Goal: Transaction & Acquisition: Purchase product/service

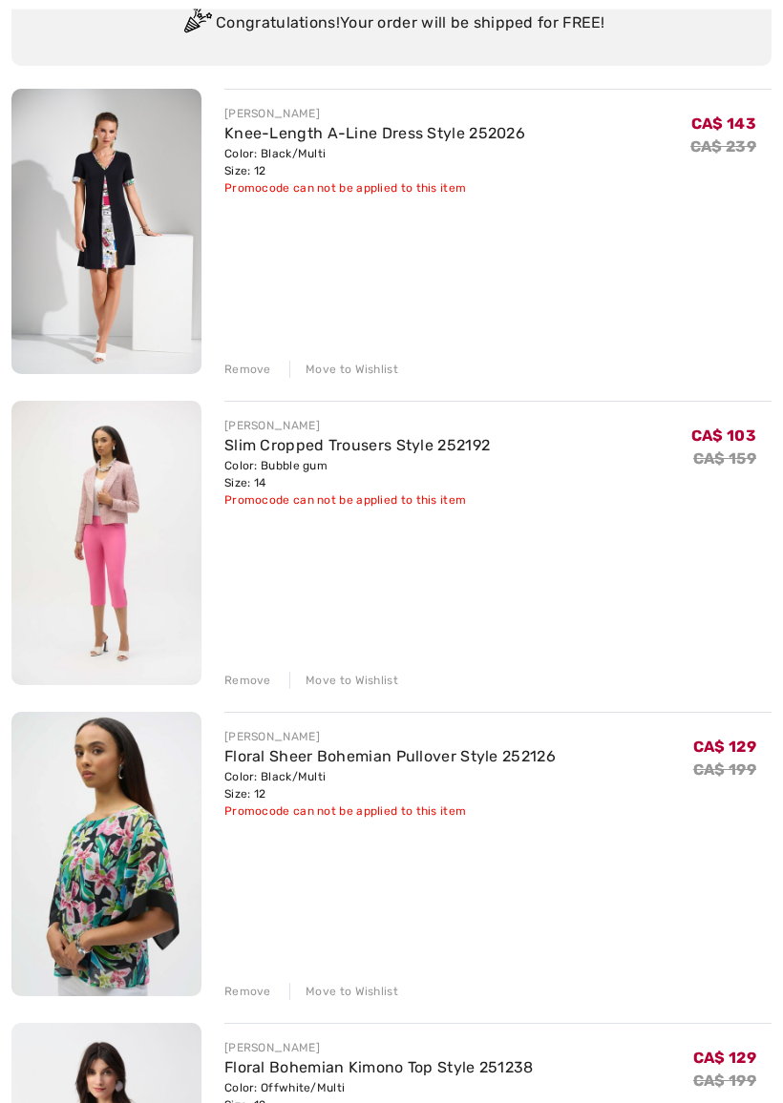
scroll to position [194, 0]
click at [85, 862] on img at bounding box center [106, 854] width 190 height 284
click at [354, 747] on link "Floral Sheer Bohemian Pullover Style 252126" at bounding box center [389, 756] width 331 height 18
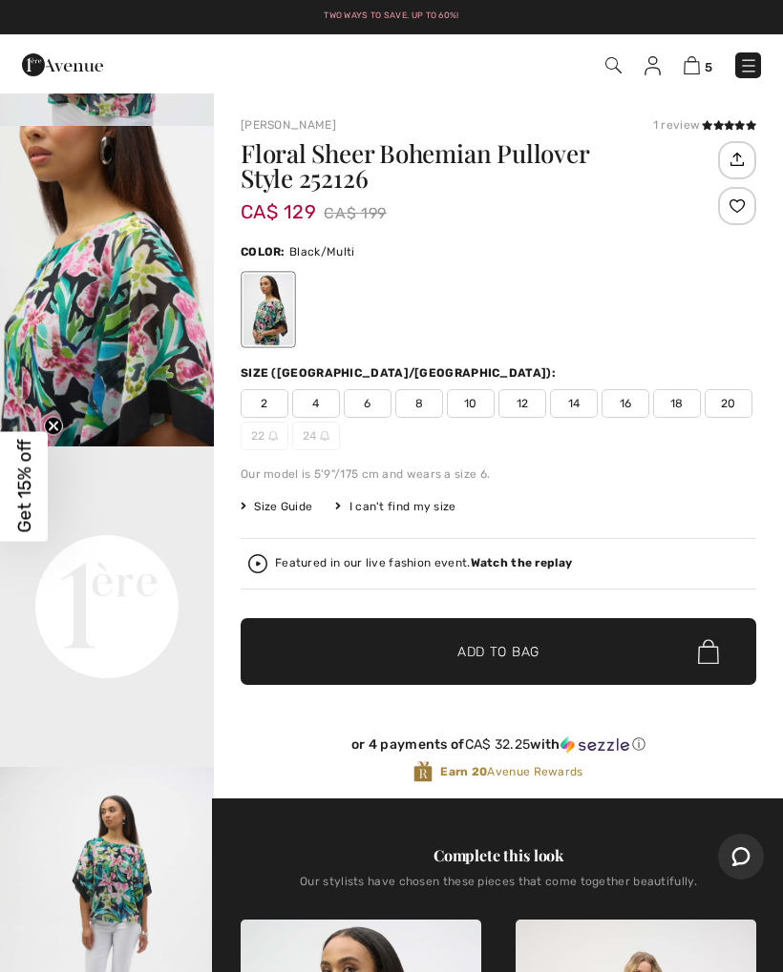
scroll to position [354, 0]
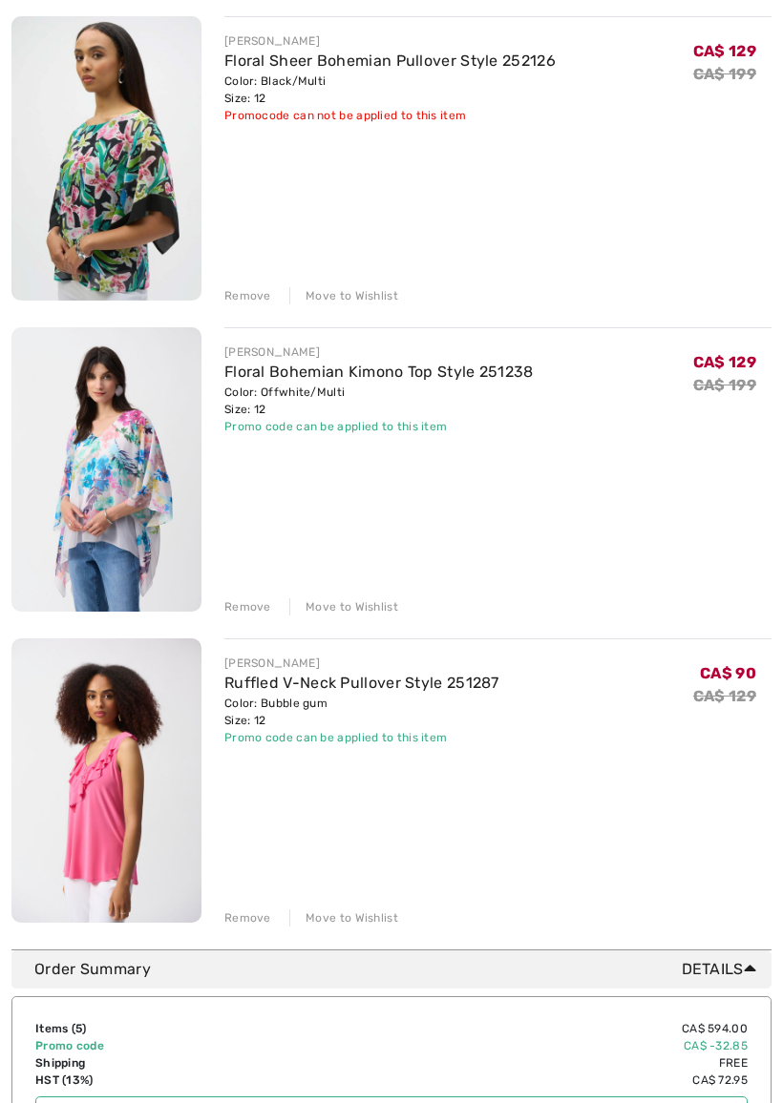
scroll to position [894, 0]
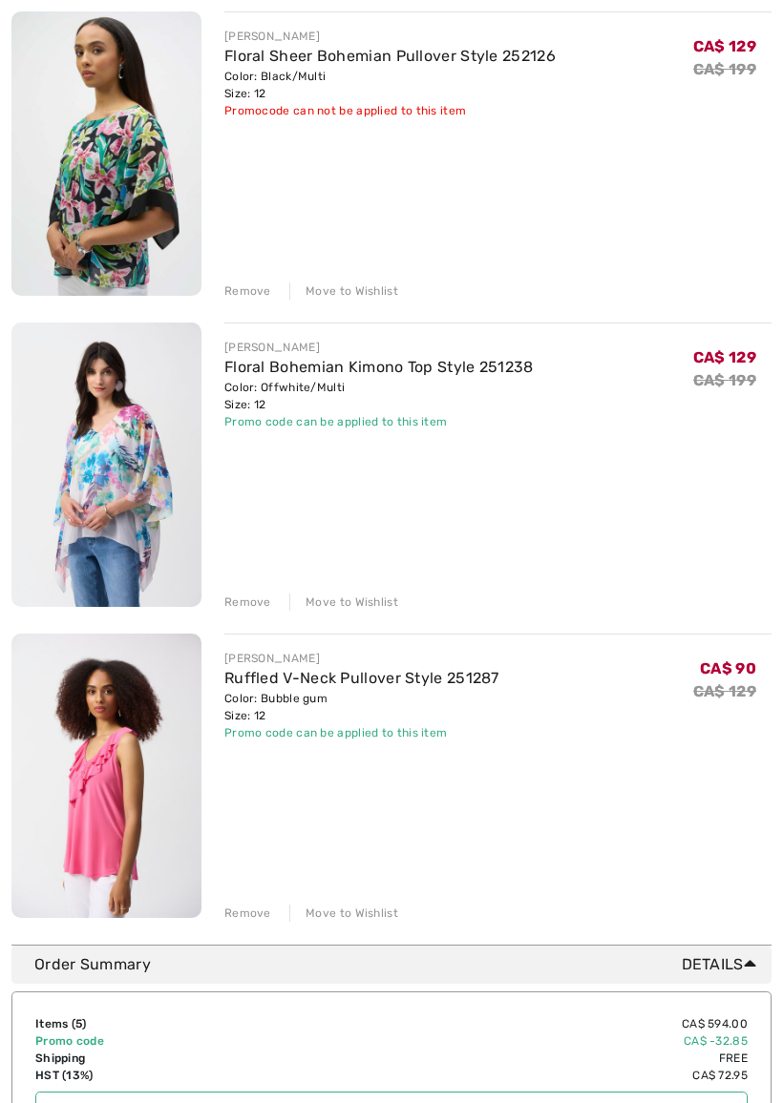
click at [94, 475] on img at bounding box center [106, 465] width 190 height 284
click at [109, 427] on img at bounding box center [106, 465] width 190 height 284
click at [128, 435] on img at bounding box center [106, 465] width 190 height 284
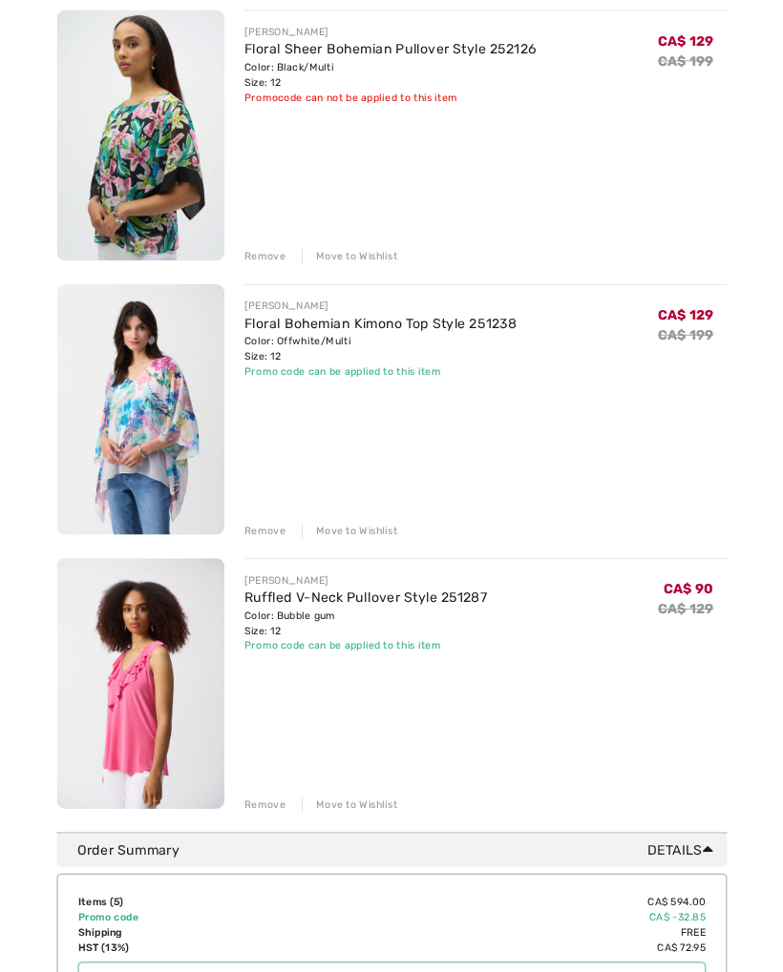
scroll to position [948, 0]
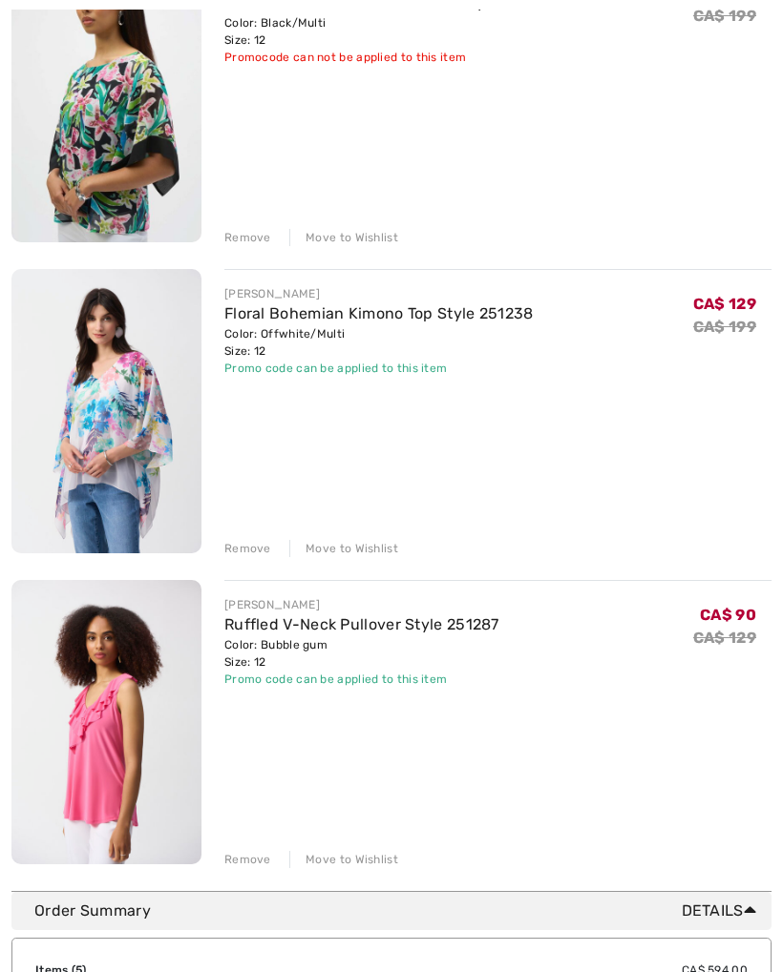
click at [119, 411] on img at bounding box center [106, 411] width 190 height 284
click at [112, 350] on img at bounding box center [106, 411] width 190 height 284
click at [385, 321] on link "Floral Bohemian Kimono Top Style 251238" at bounding box center [378, 313] width 309 height 18
click at [113, 428] on img at bounding box center [106, 411] width 190 height 284
click at [138, 478] on img at bounding box center [106, 411] width 190 height 284
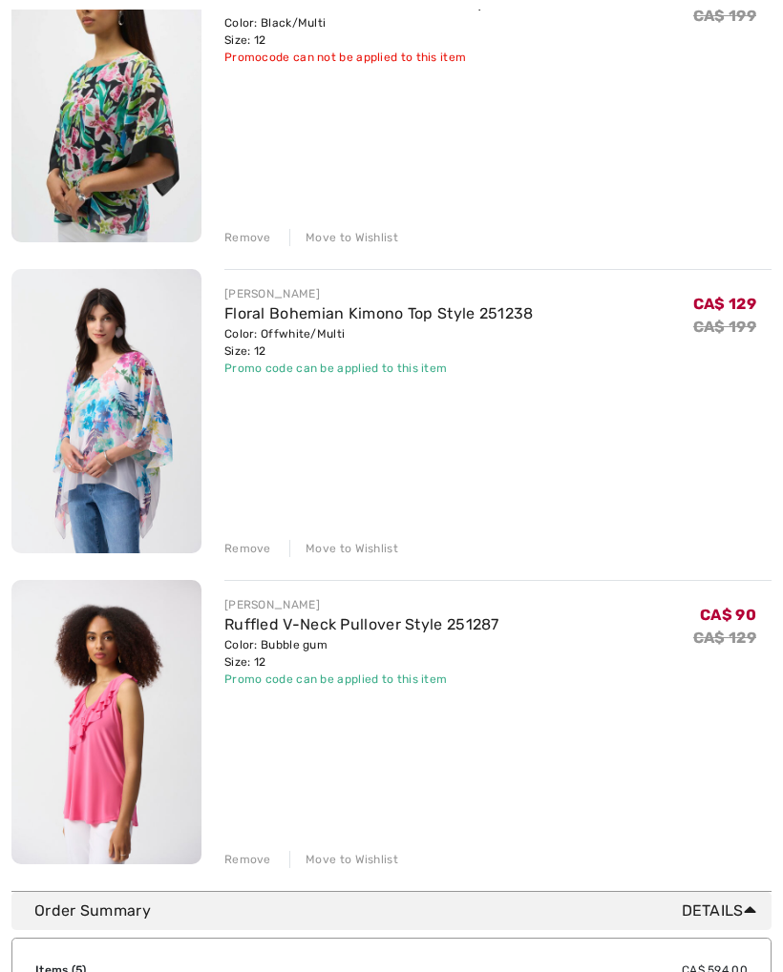
click at [136, 491] on img at bounding box center [106, 411] width 190 height 284
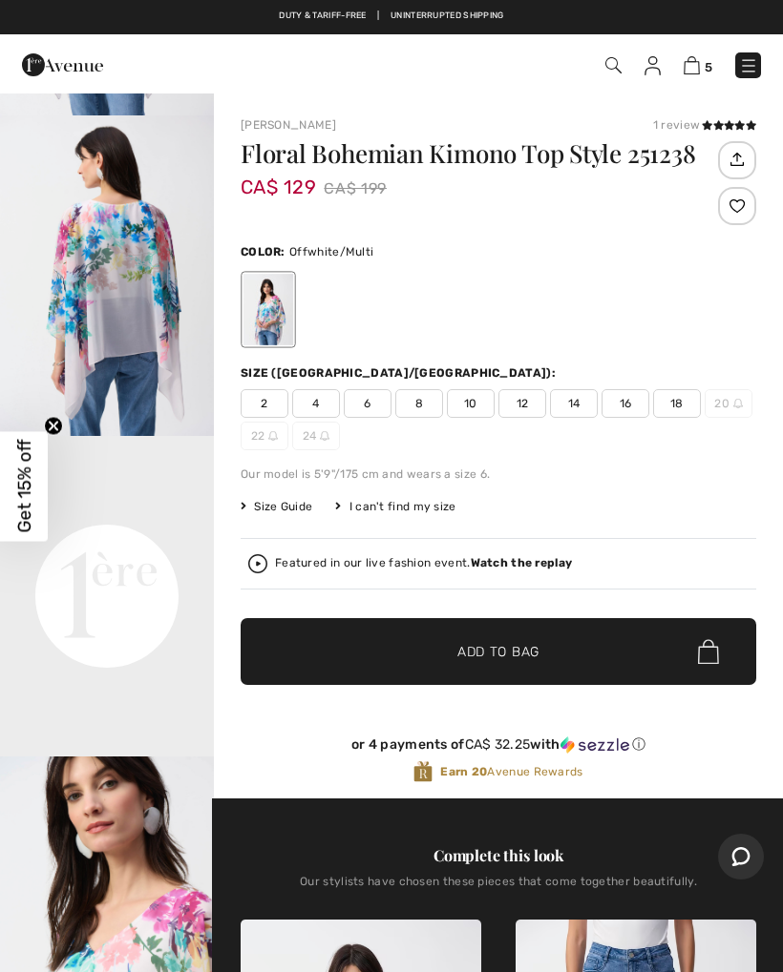
scroll to position [306, 0]
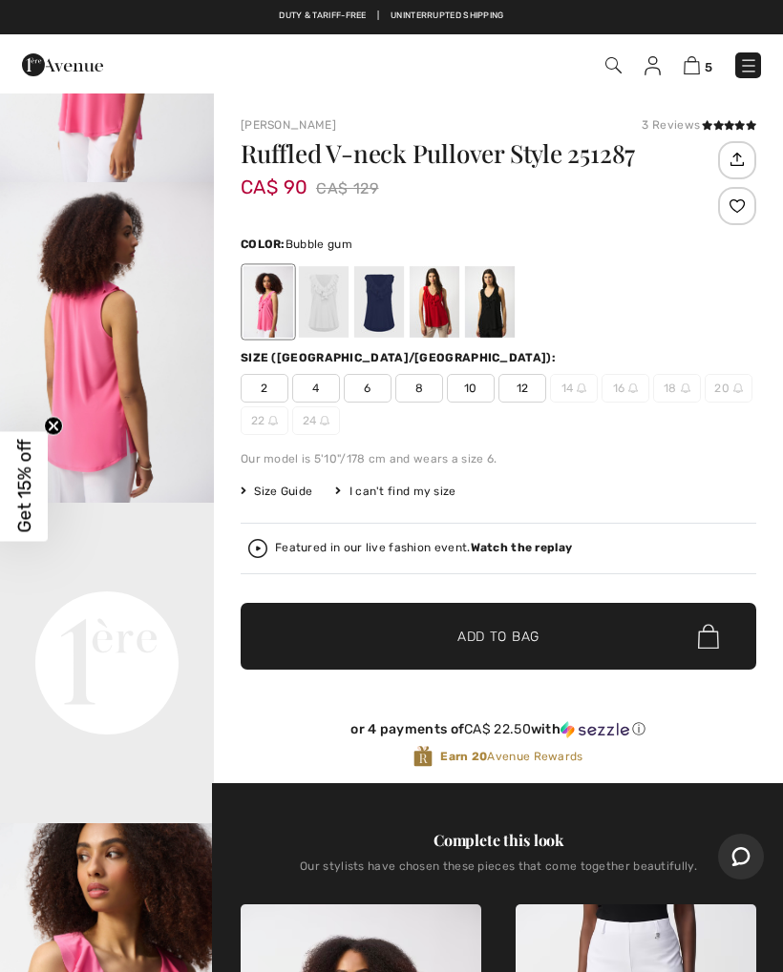
scroll to position [236, 0]
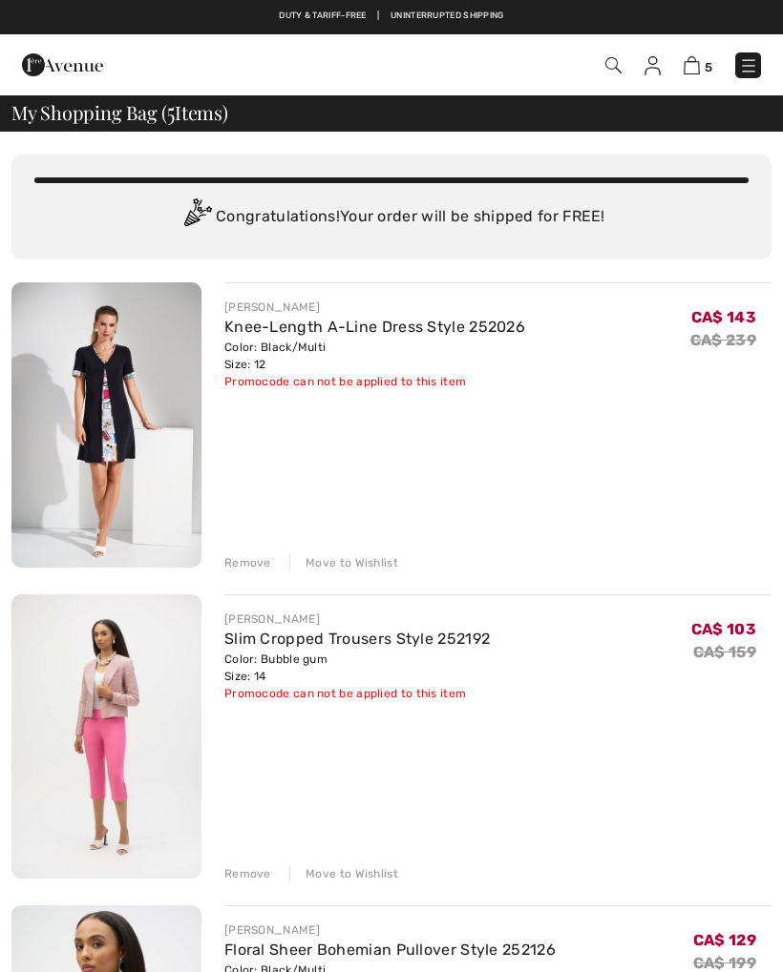
click at [245, 565] on div "Remove" at bounding box center [247, 562] width 47 height 17
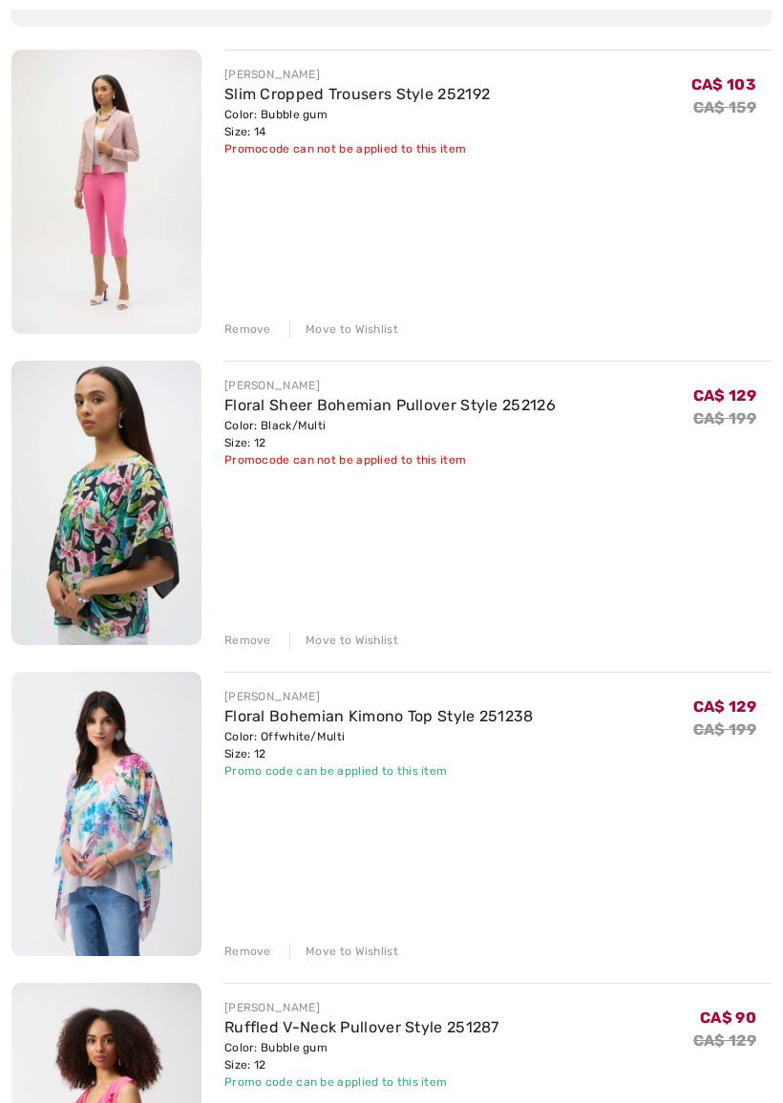
scroll to position [263, 0]
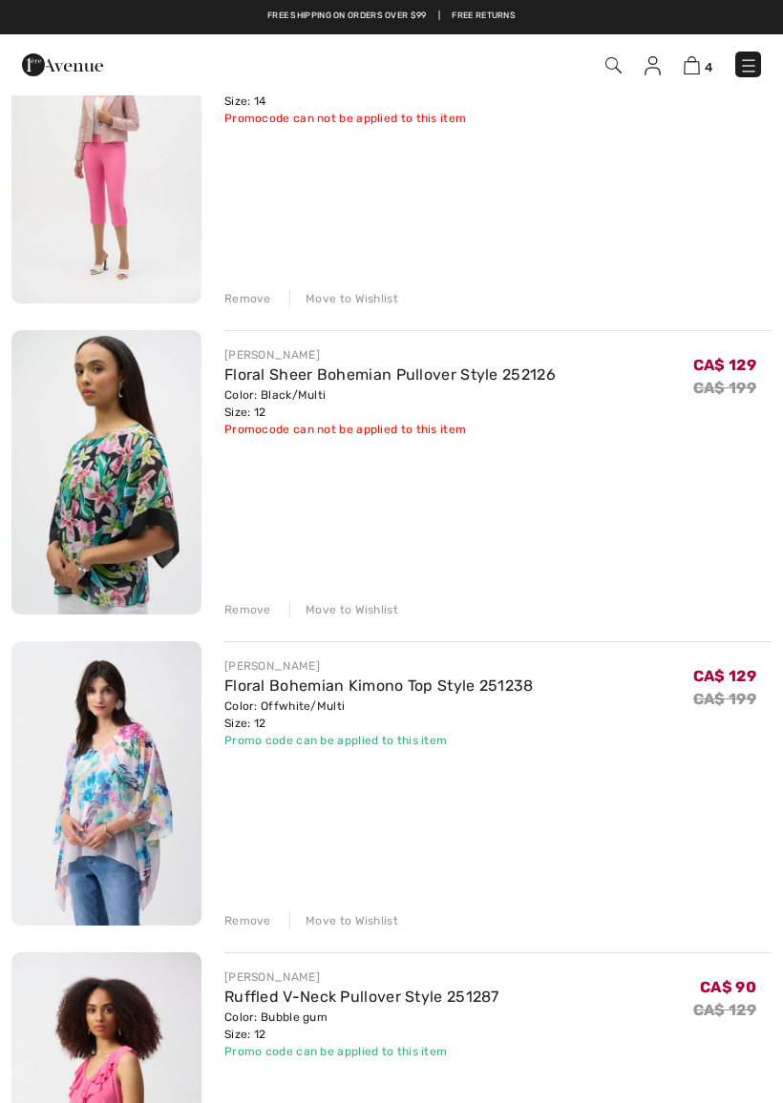
click at [242, 926] on div "Remove" at bounding box center [247, 920] width 47 height 17
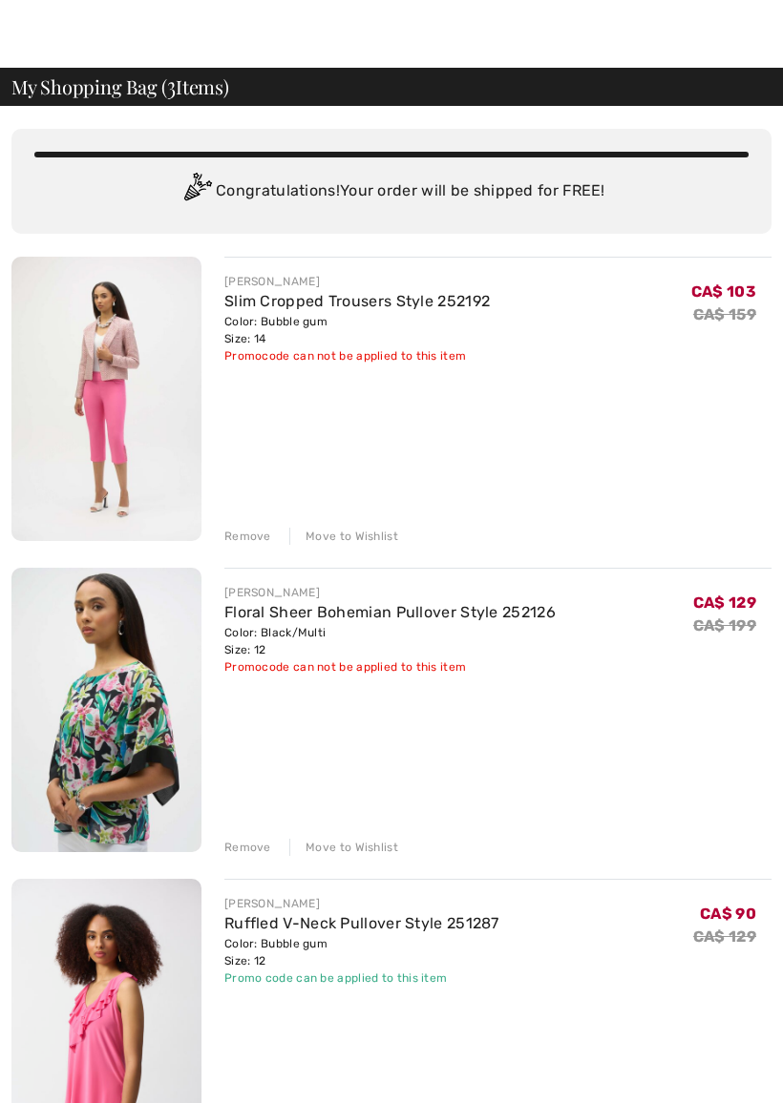
scroll to position [27, 0]
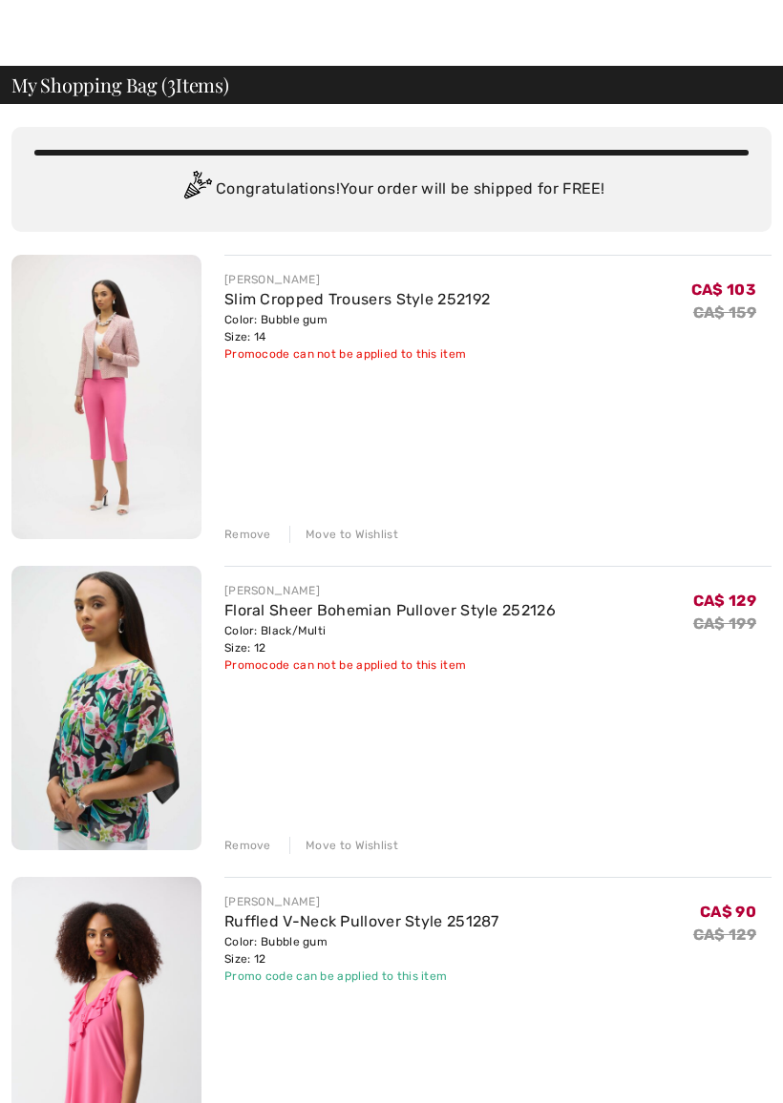
click at [780, 759] on div "You are only CA$ 0.00 away from FREE SHIPPING! Continue Shopping > Congratulati…" at bounding box center [391, 1113] width 783 height 2016
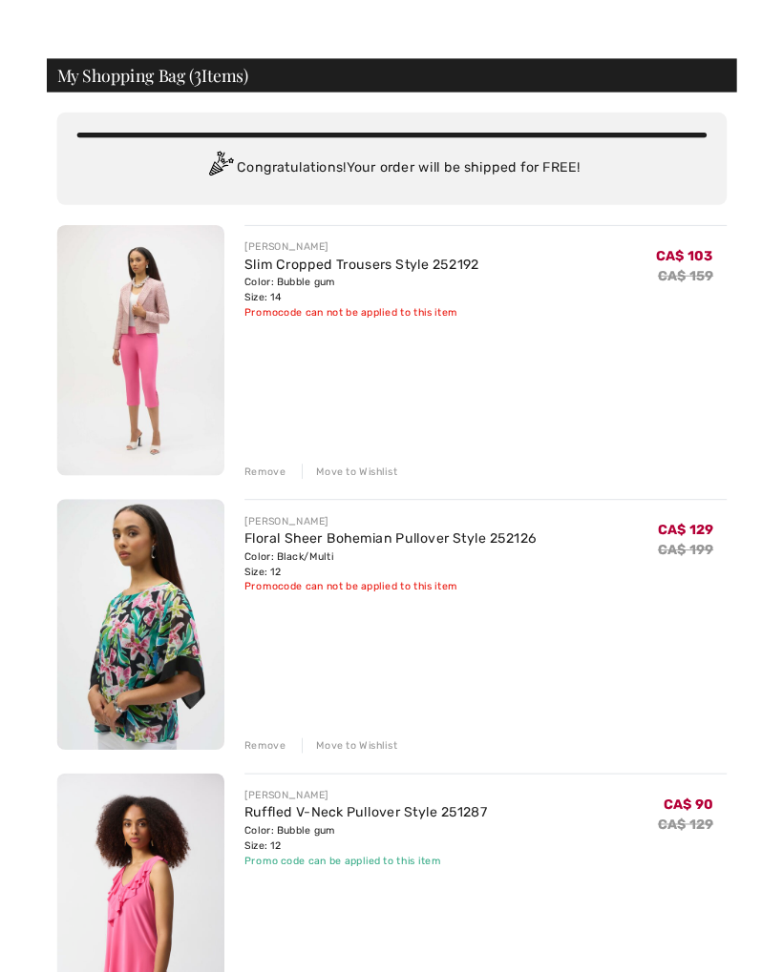
scroll to position [0, 0]
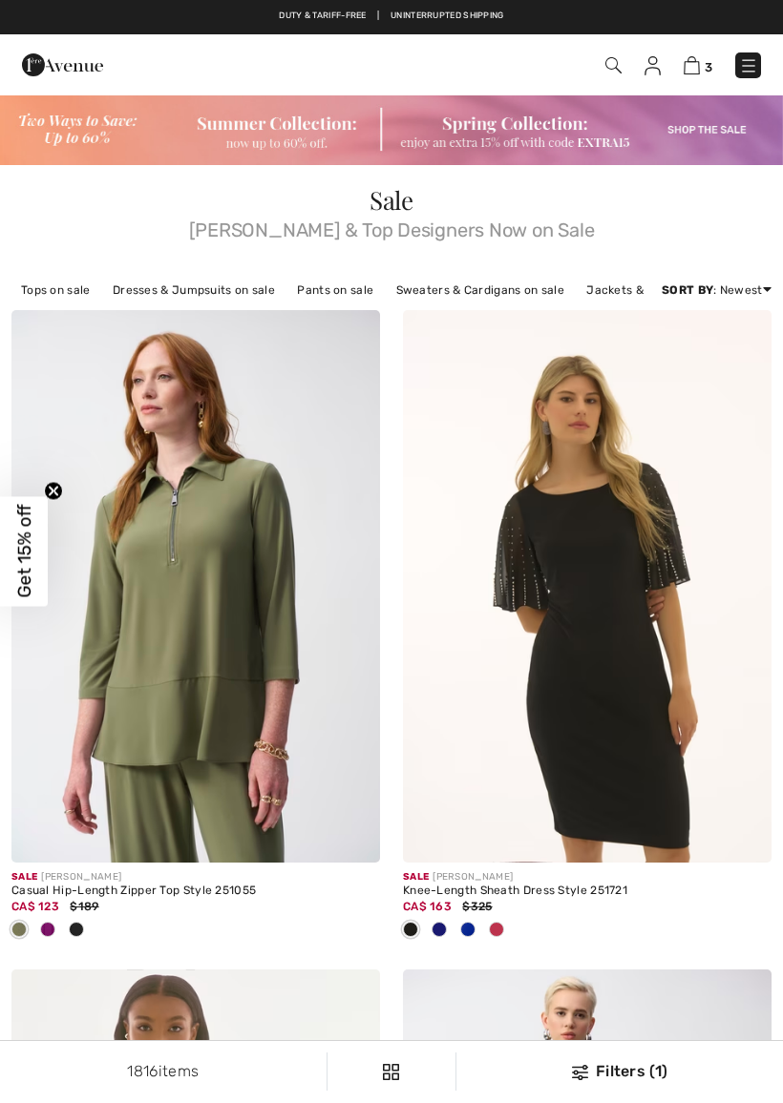
checkbox input "true"
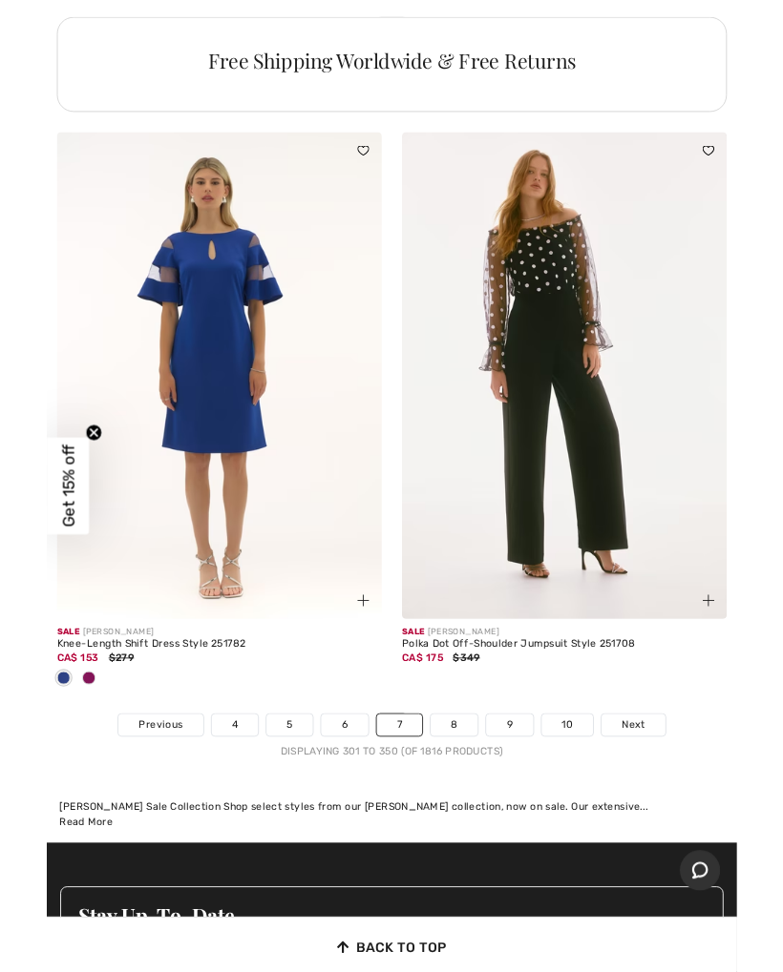
scroll to position [16505, 0]
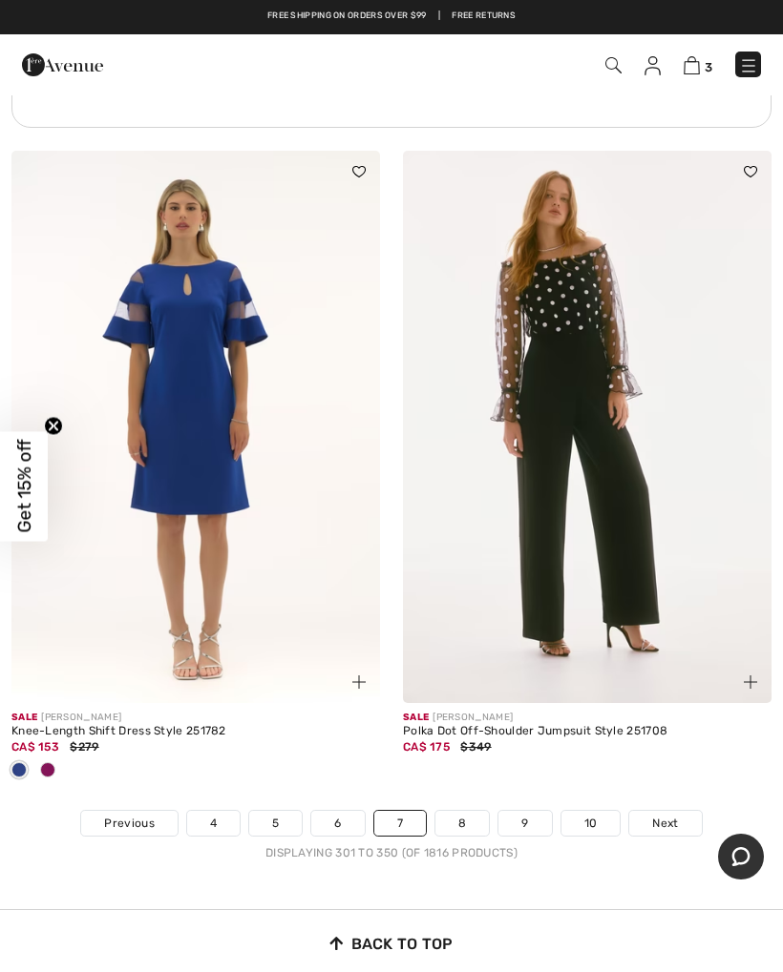
click at [456, 811] on link "8" at bounding box center [461, 823] width 53 height 25
click at [463, 811] on link "8" at bounding box center [461, 823] width 53 height 25
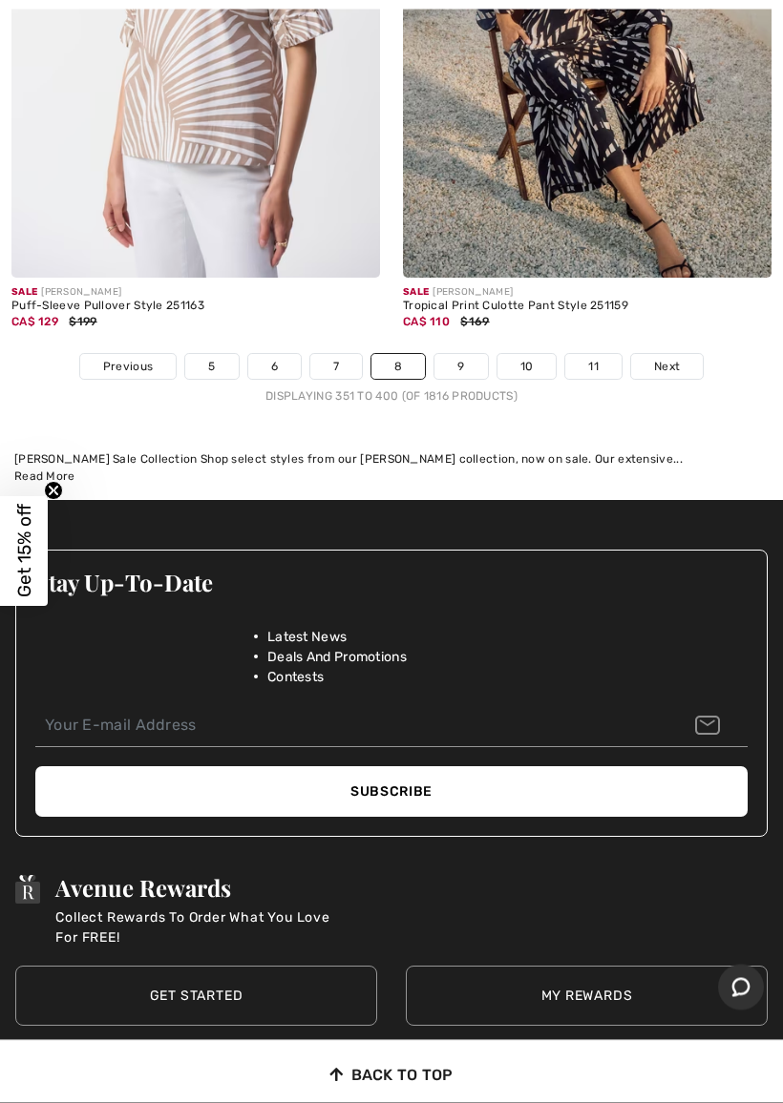
scroll to position [16490, 0]
click at [531, 354] on link "10" at bounding box center [526, 366] width 59 height 25
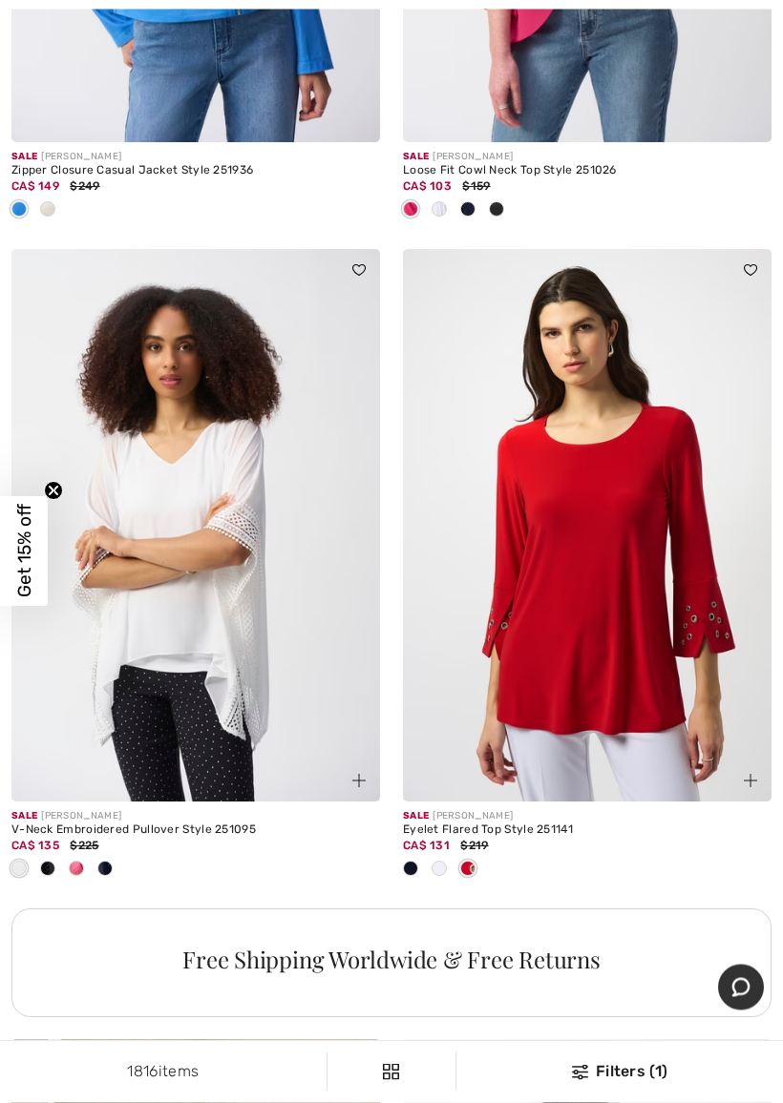
scroll to position [3327, 0]
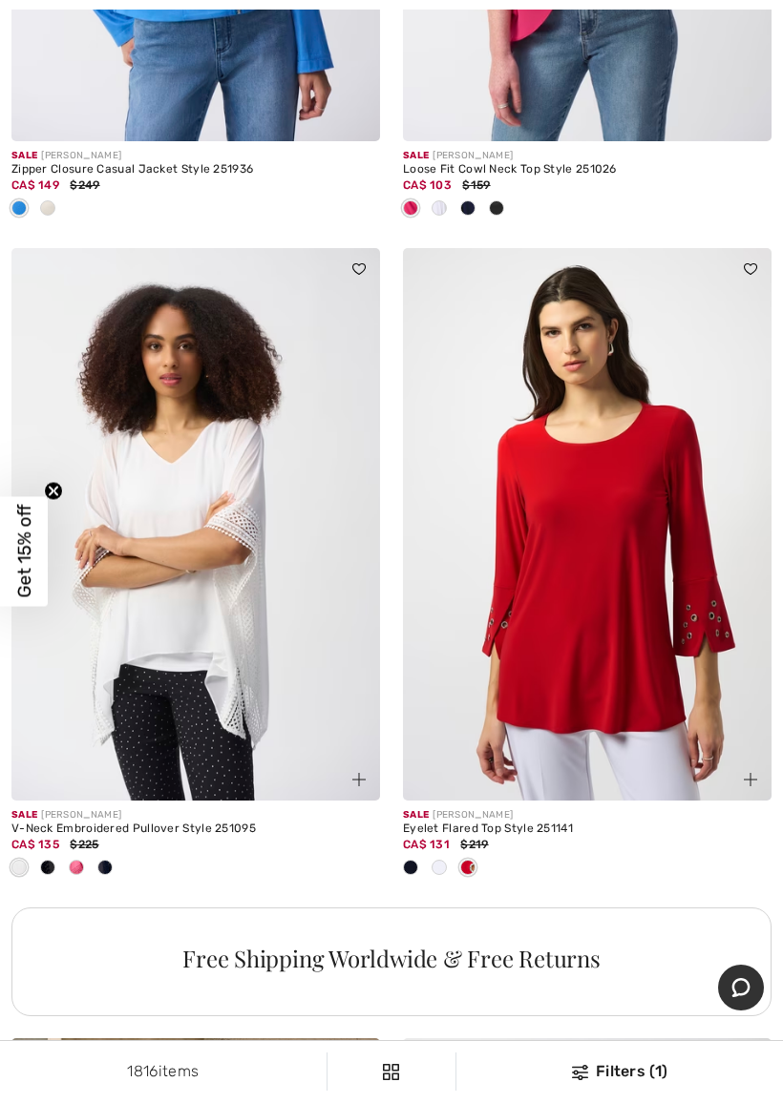
click at [586, 601] on img at bounding box center [587, 524] width 368 height 553
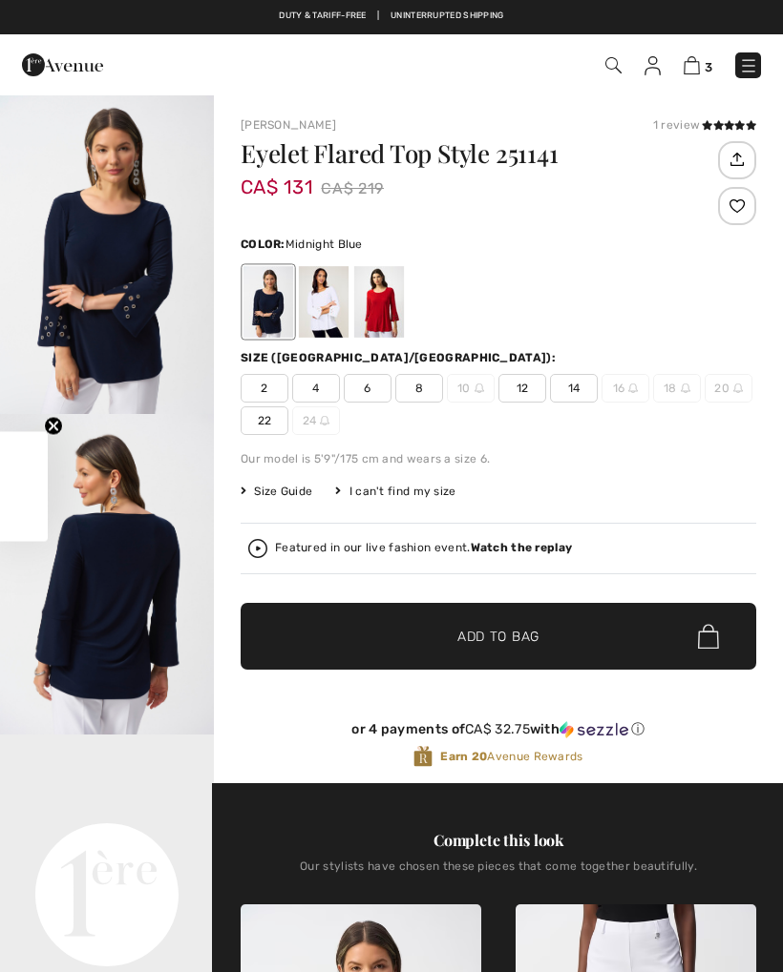
checkbox input "true"
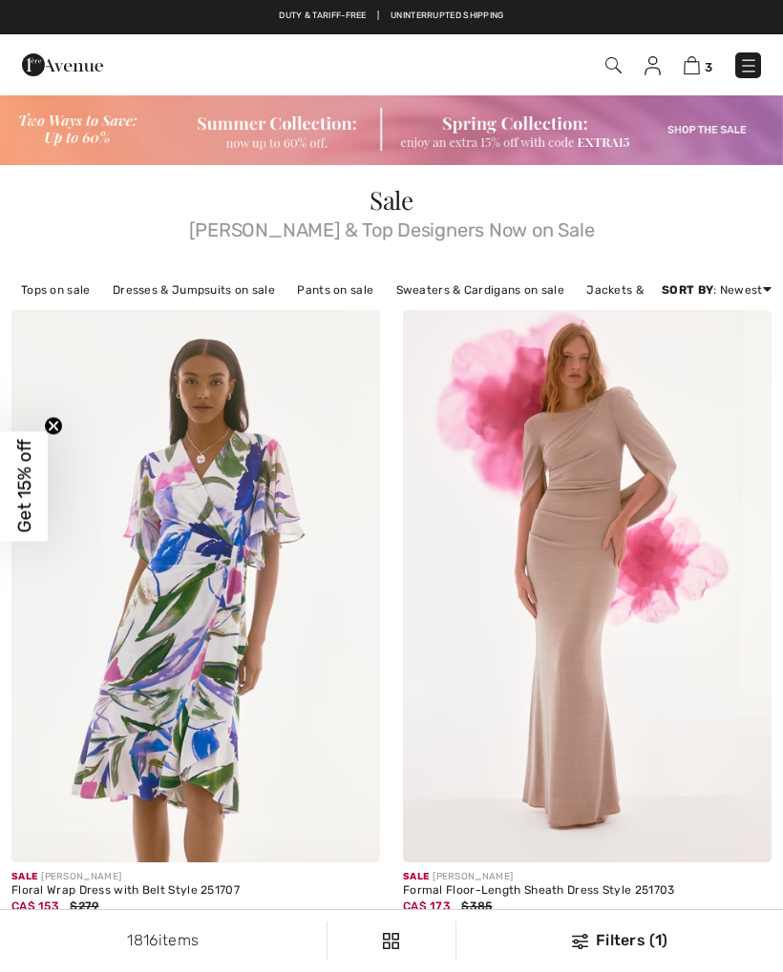
checkbox input "true"
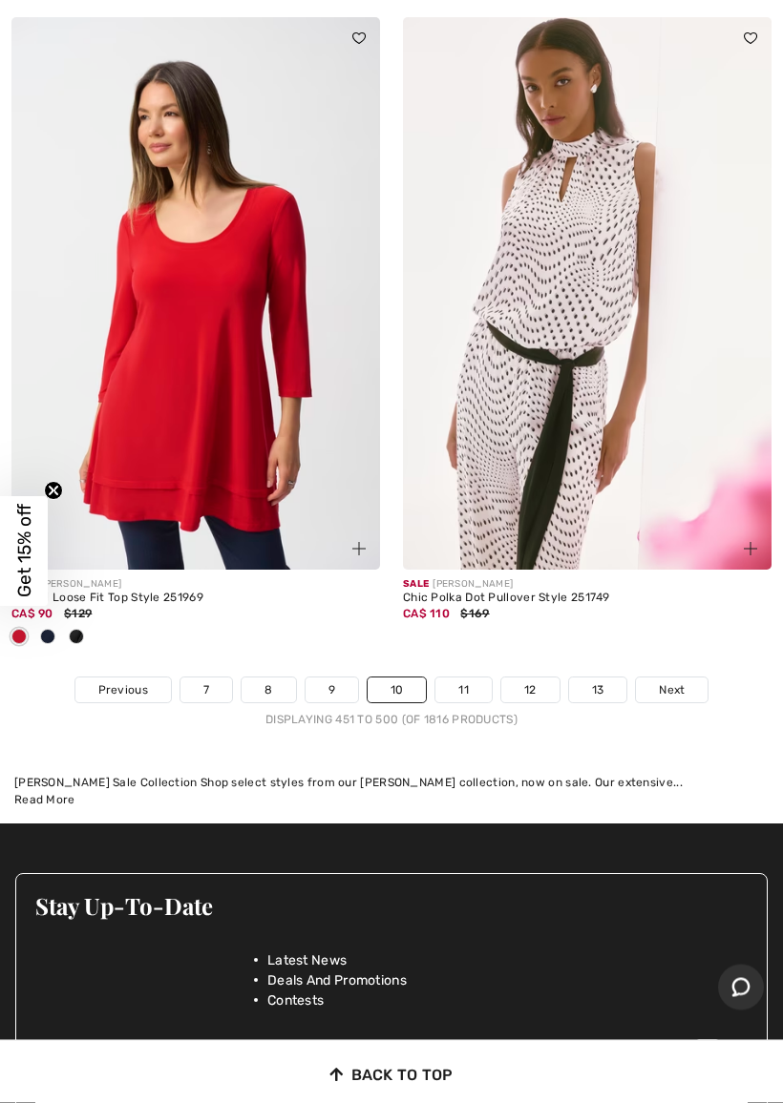
scroll to position [16481, 0]
click at [455, 678] on link "11" at bounding box center [463, 690] width 56 height 25
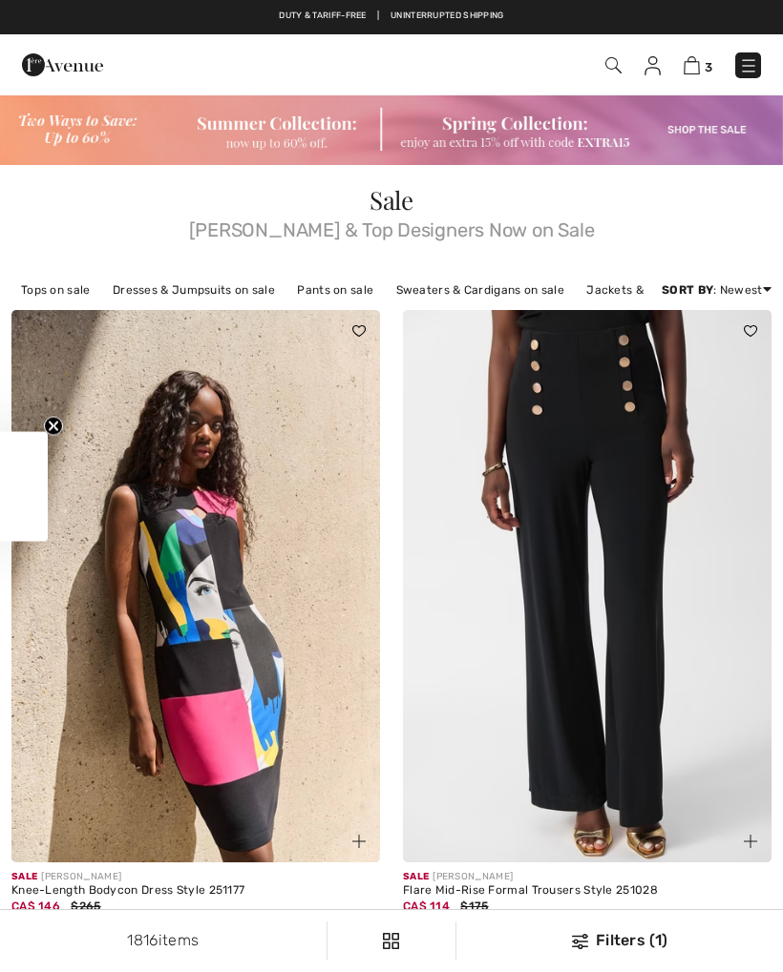
checkbox input "true"
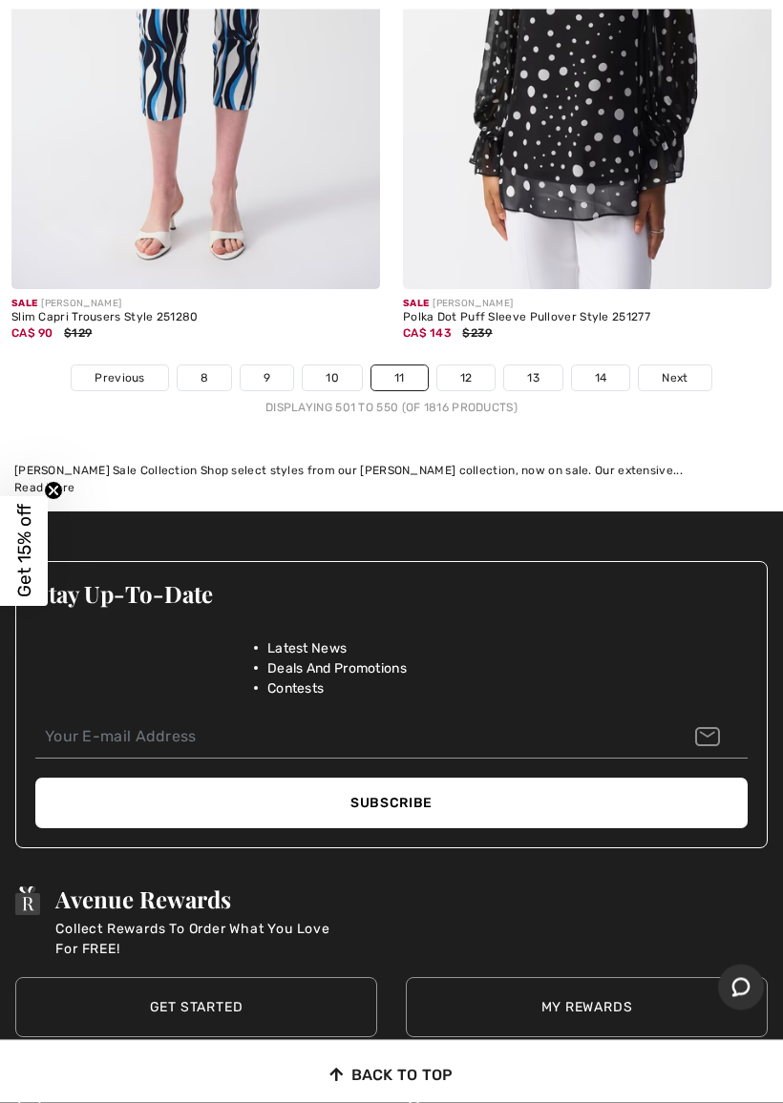
scroll to position [16416, 0]
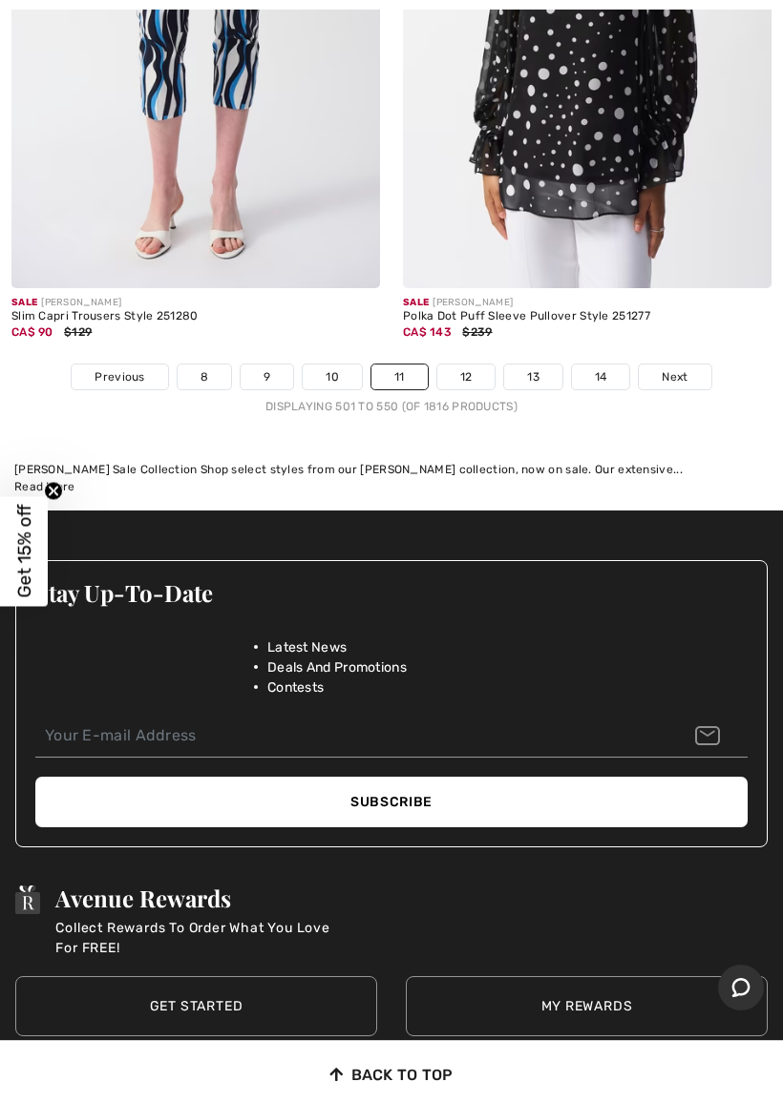
click at [464, 365] on link "12" at bounding box center [466, 377] width 58 height 25
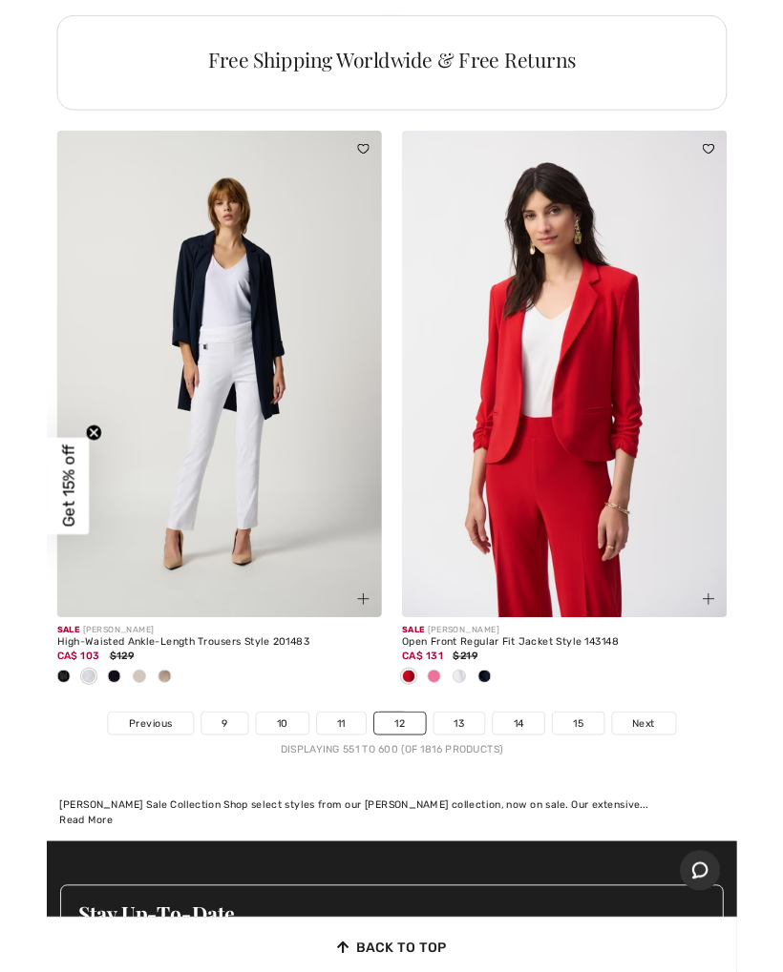
scroll to position [15917, 0]
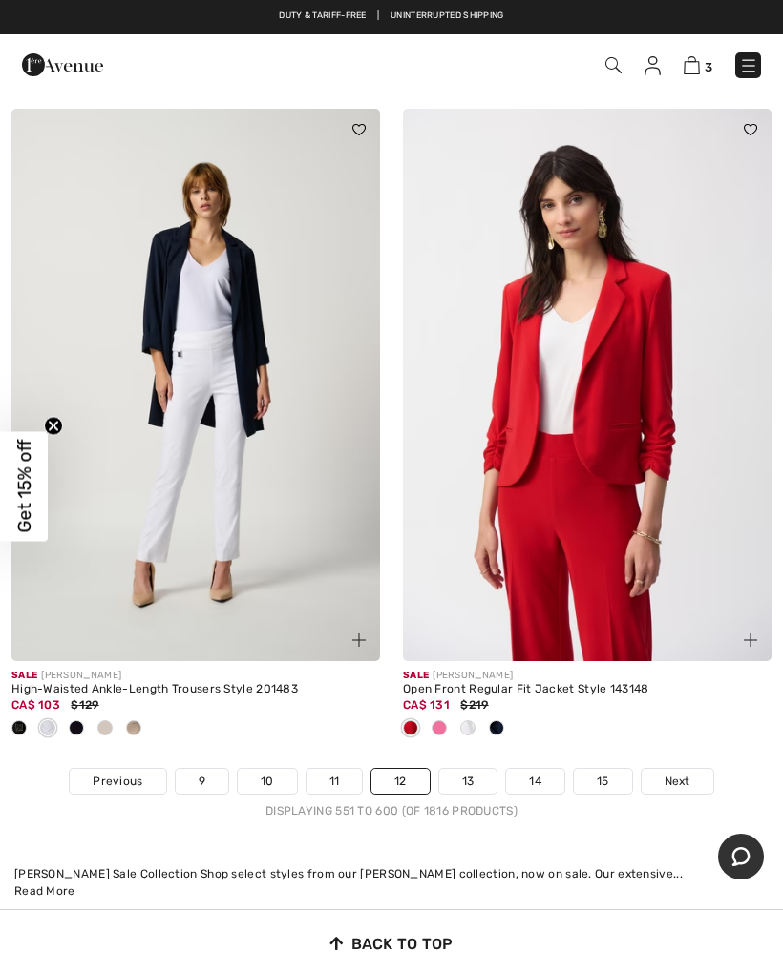
click at [468, 769] on link "13" at bounding box center [468, 781] width 58 height 25
click at [468, 774] on link "13" at bounding box center [468, 781] width 58 height 25
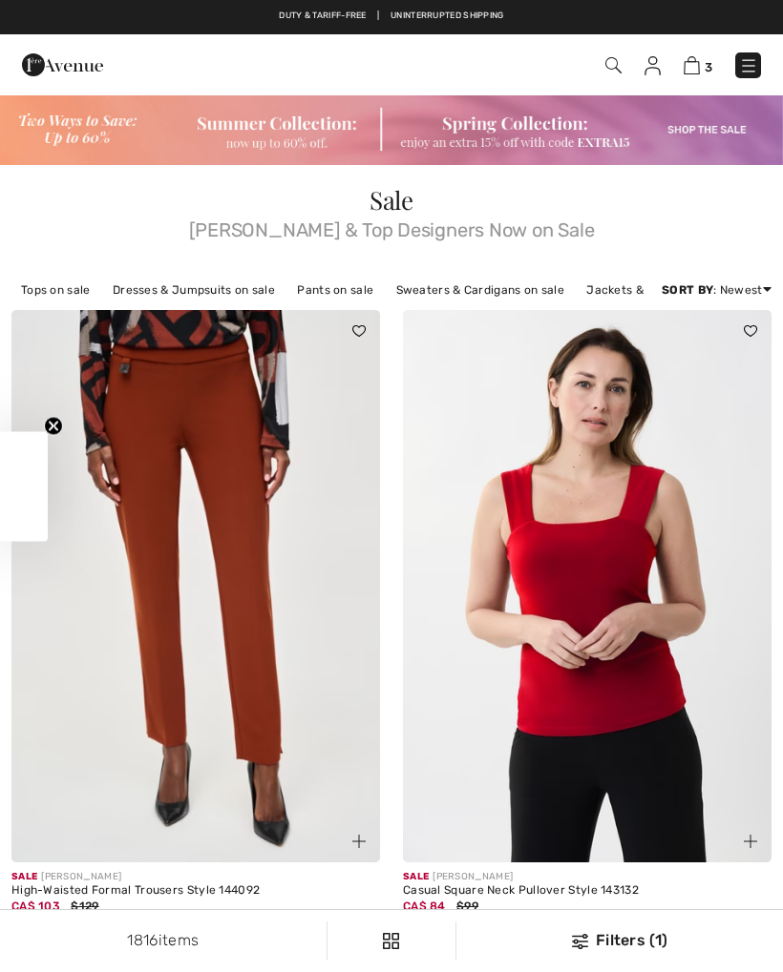
checkbox input "true"
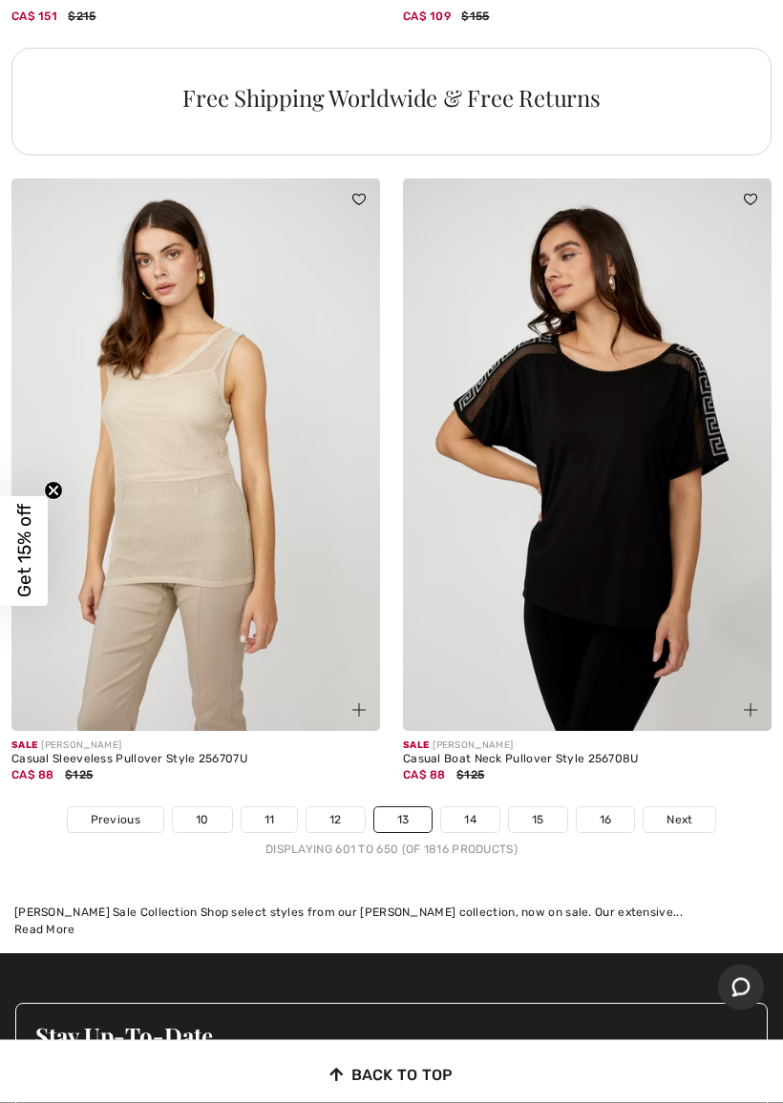
scroll to position [15974, 0]
click at [689, 811] on span "Next" at bounding box center [679, 819] width 26 height 17
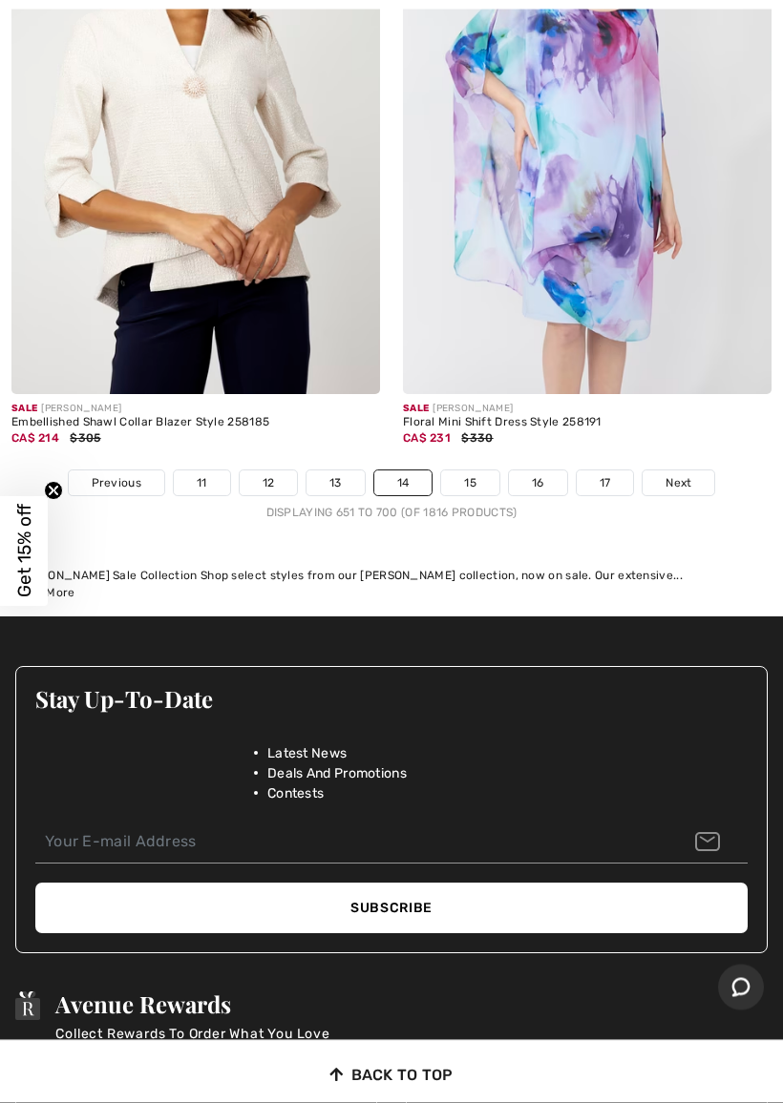
scroll to position [16186, 0]
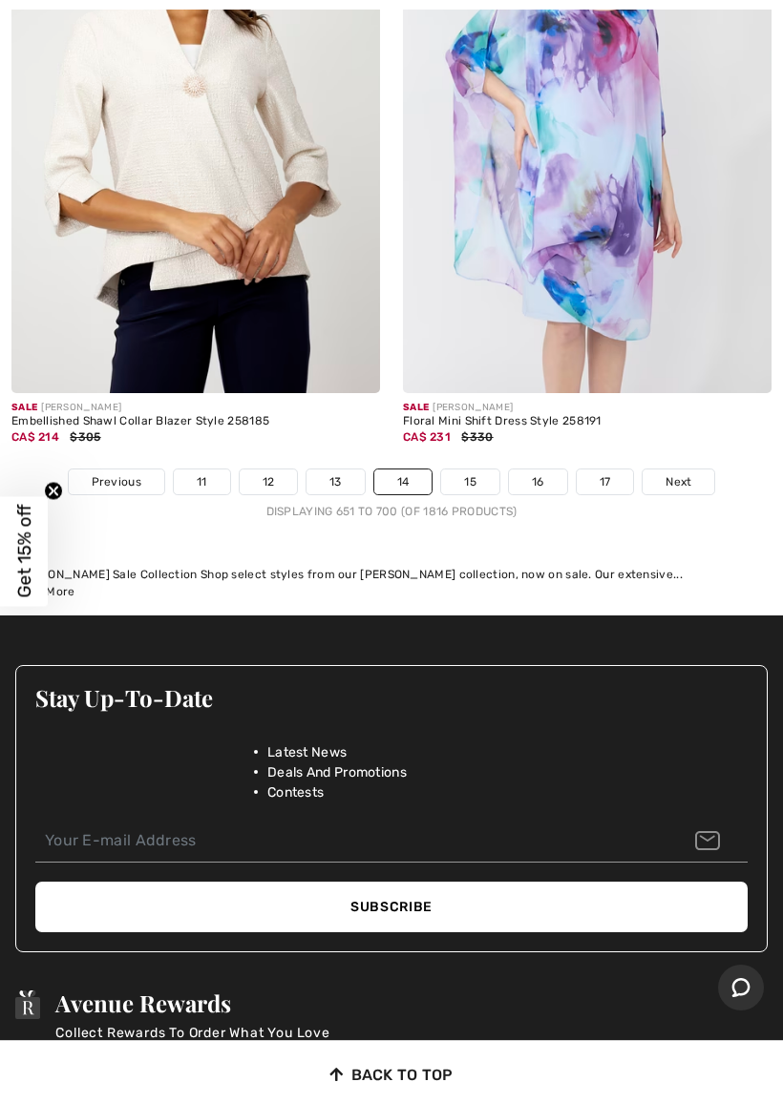
click at [678, 473] on span "Next" at bounding box center [678, 481] width 26 height 17
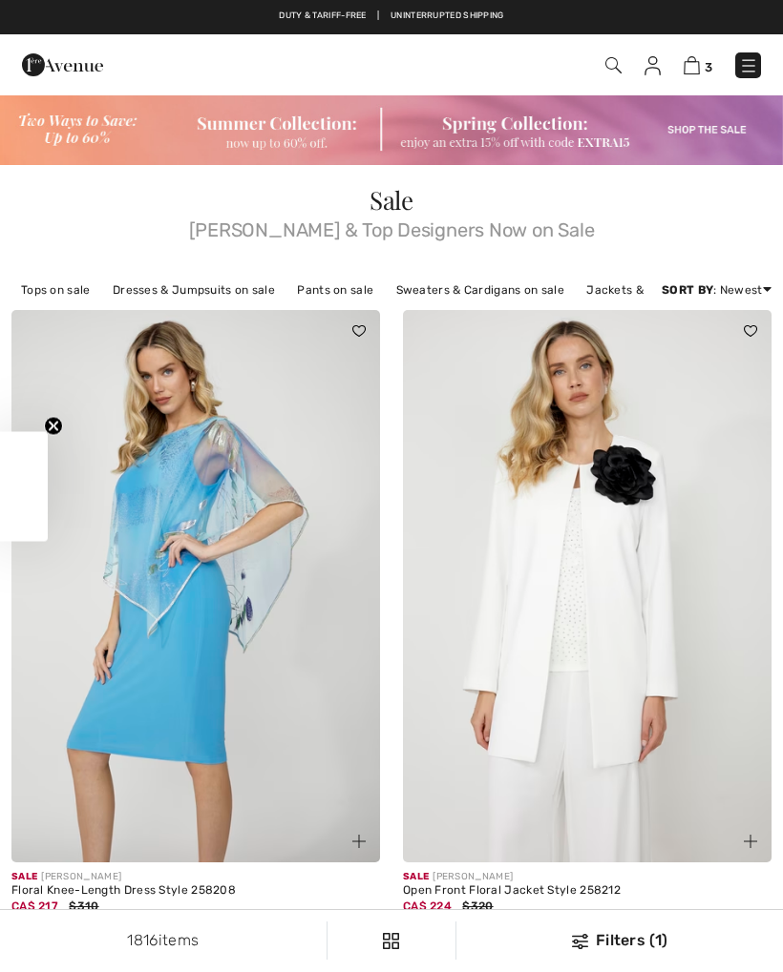
checkbox input "true"
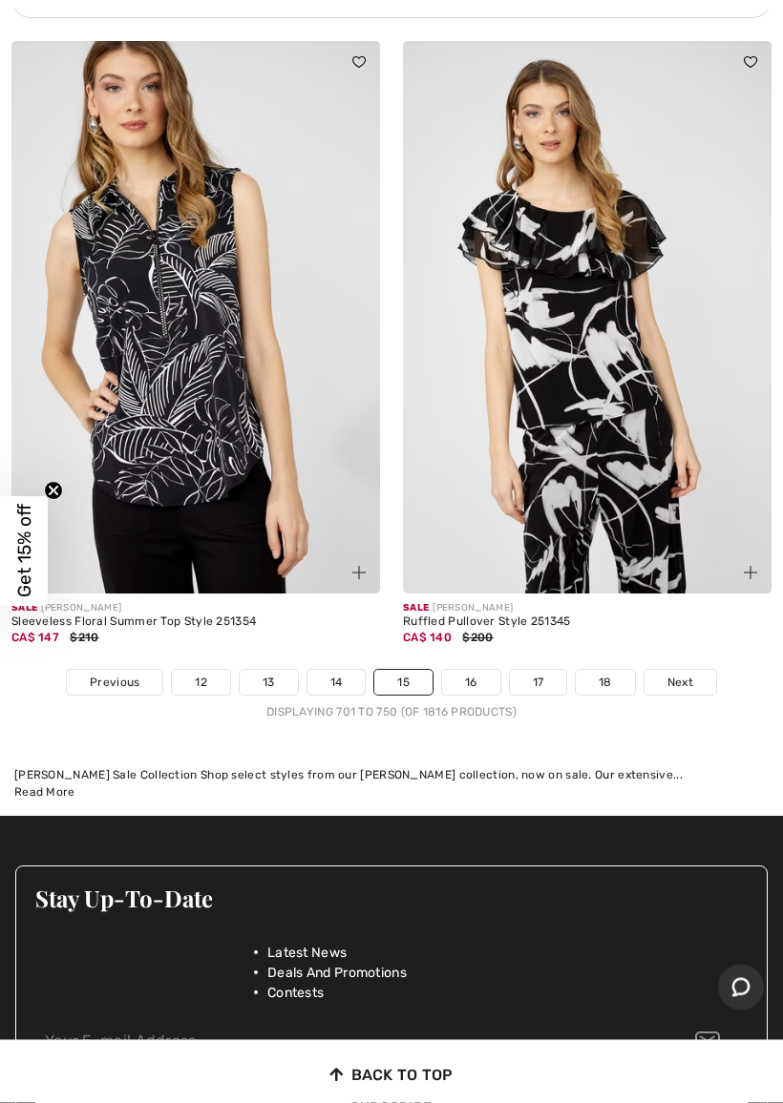
scroll to position [16048, 0]
click at [683, 670] on link "Next" at bounding box center [680, 682] width 72 height 25
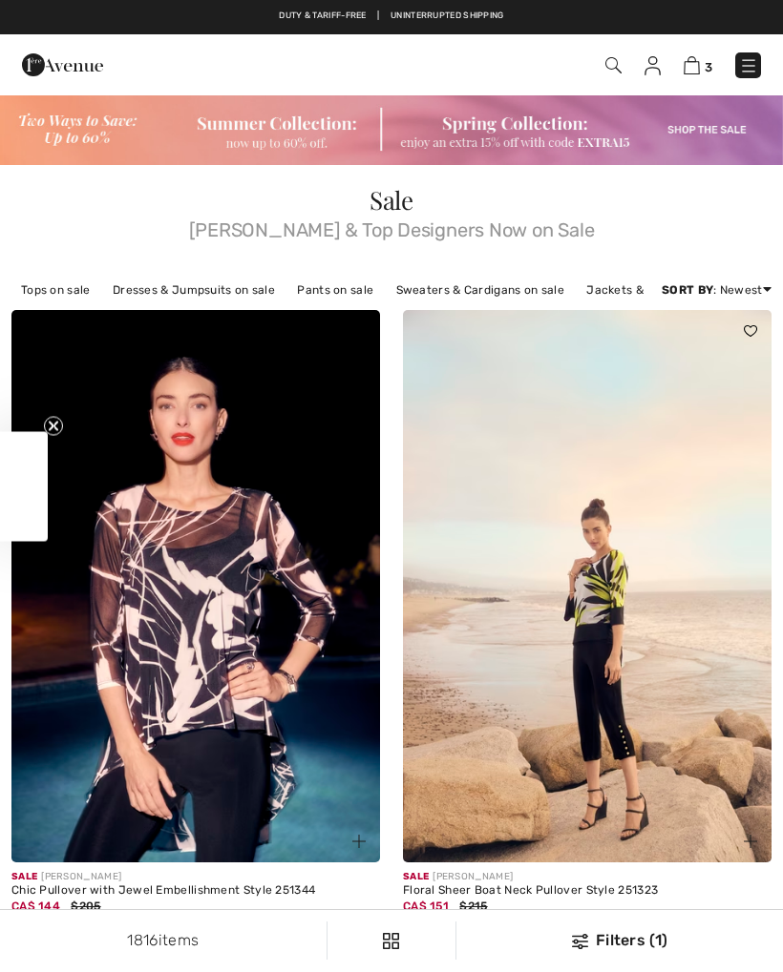
checkbox input "true"
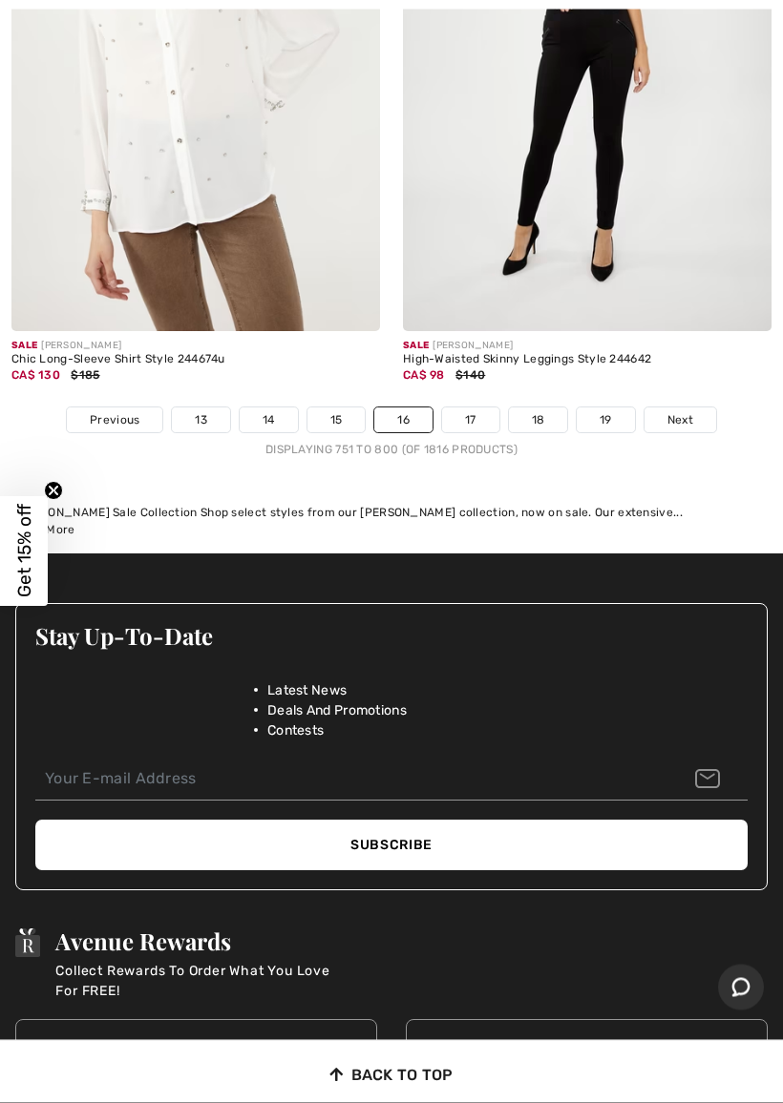
scroll to position [16374, 0]
click at [689, 407] on link "Next" at bounding box center [680, 419] width 72 height 25
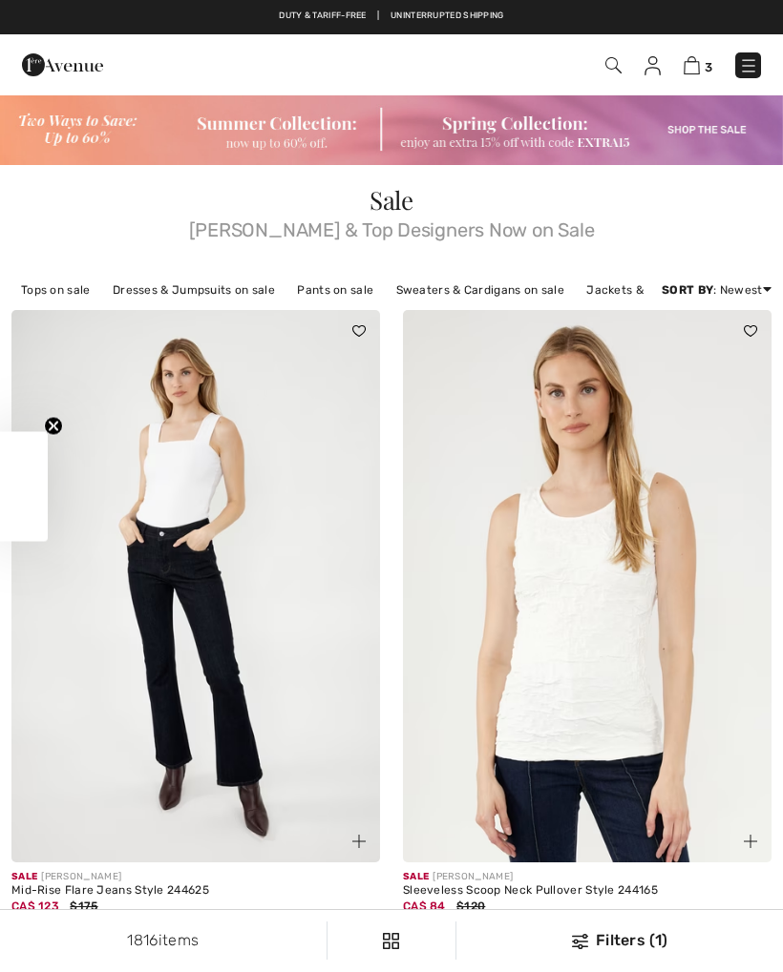
checkbox input "true"
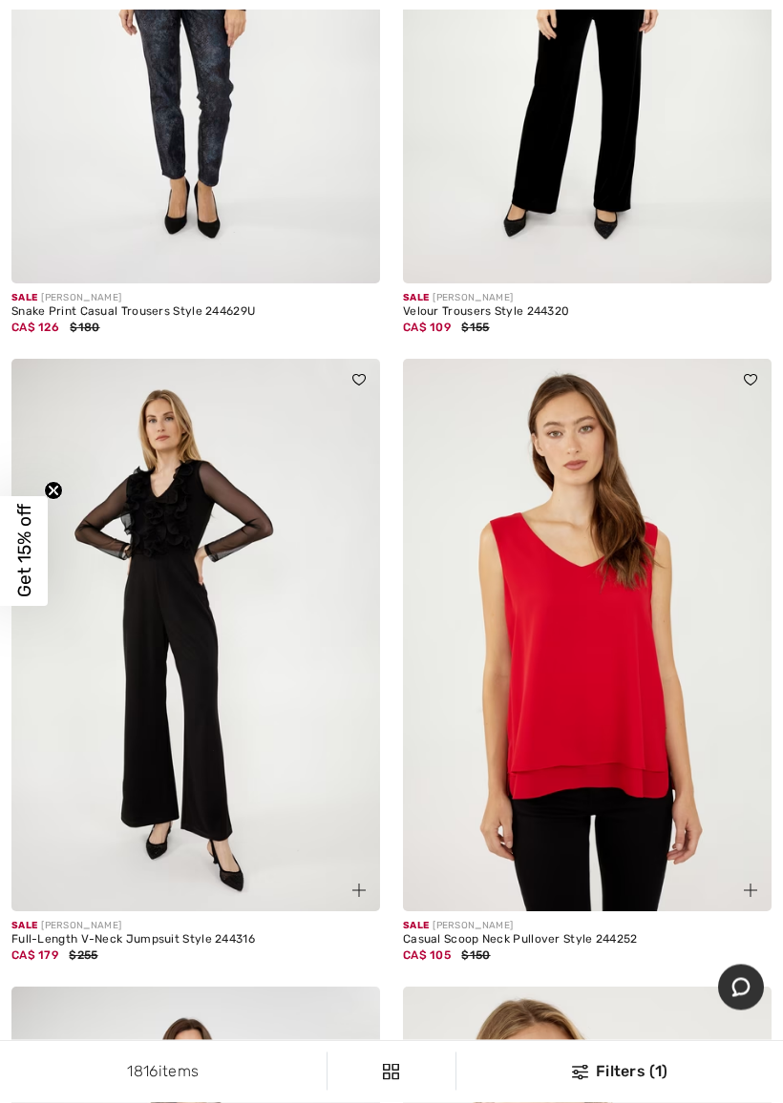
scroll to position [14249, 0]
click at [568, 678] on img at bounding box center [587, 635] width 368 height 553
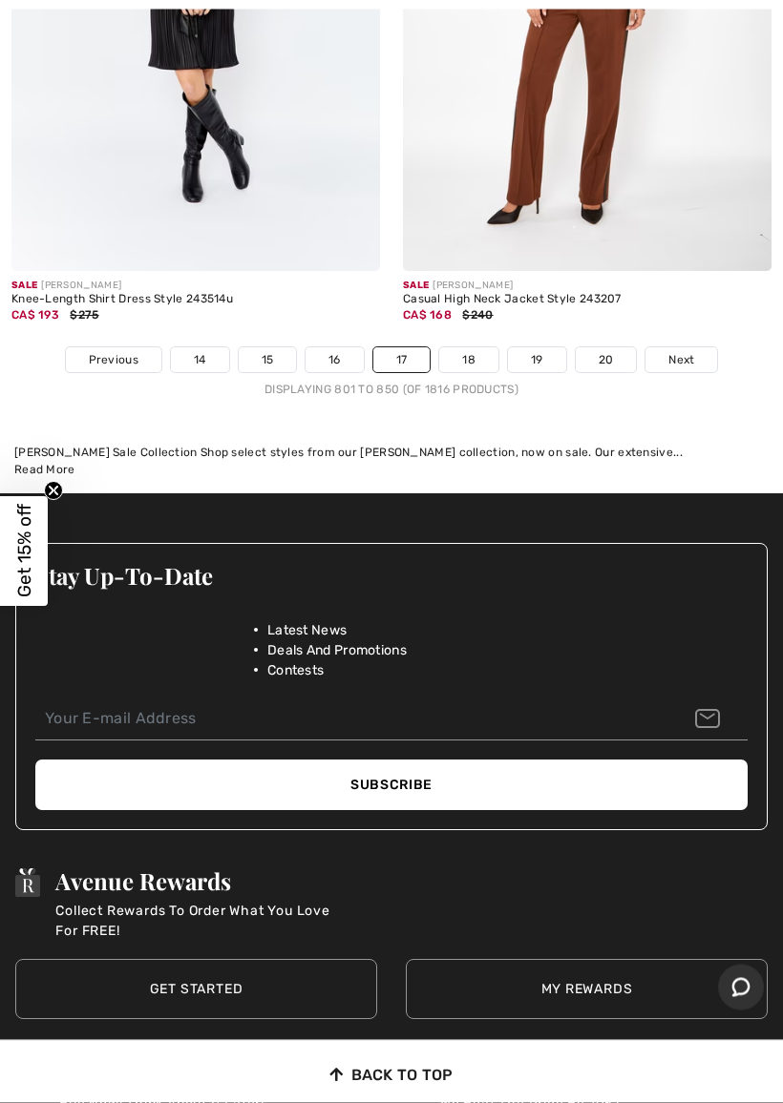
scroll to position [16277, 0]
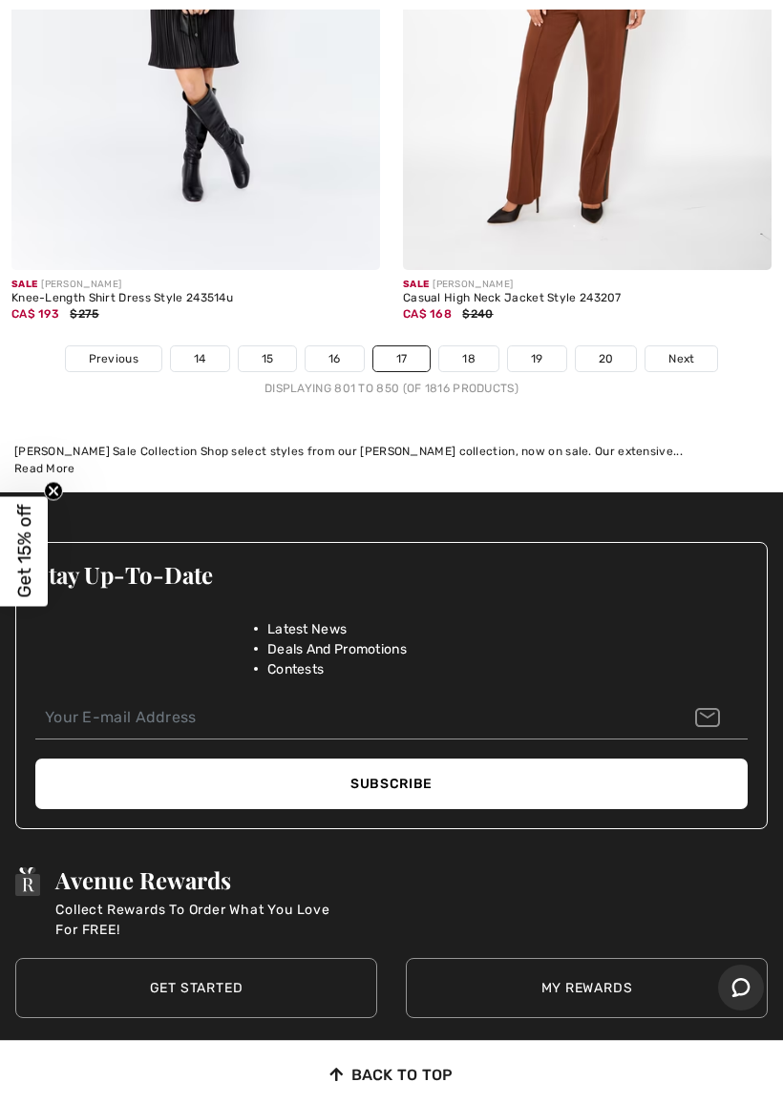
click at [679, 350] on span "Next" at bounding box center [681, 358] width 26 height 17
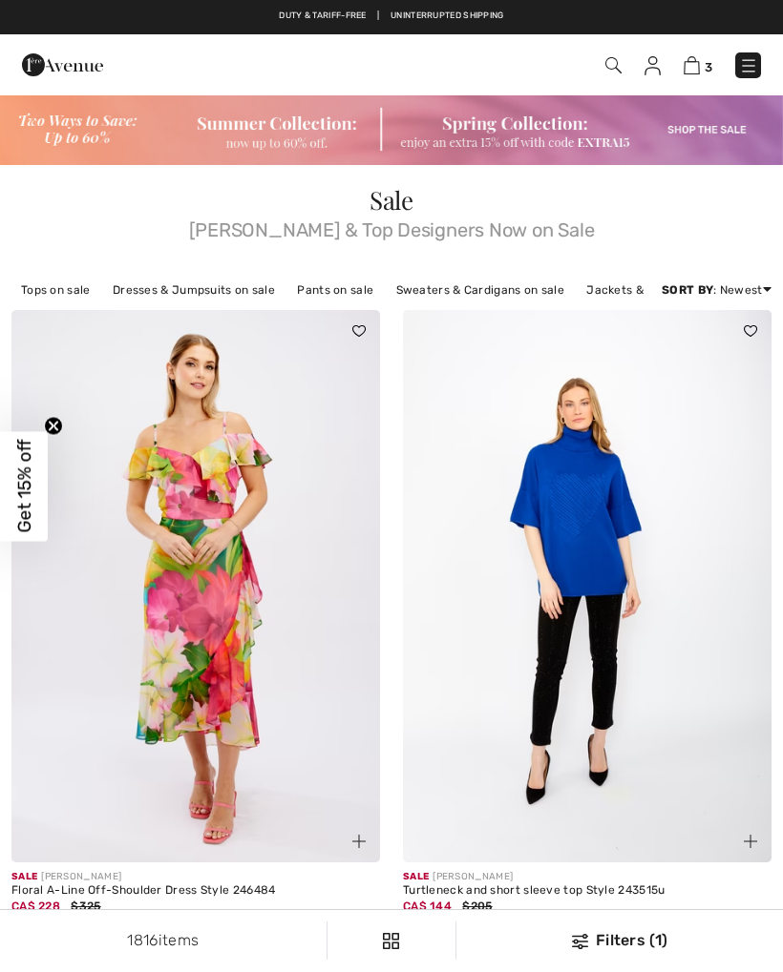
checkbox input "true"
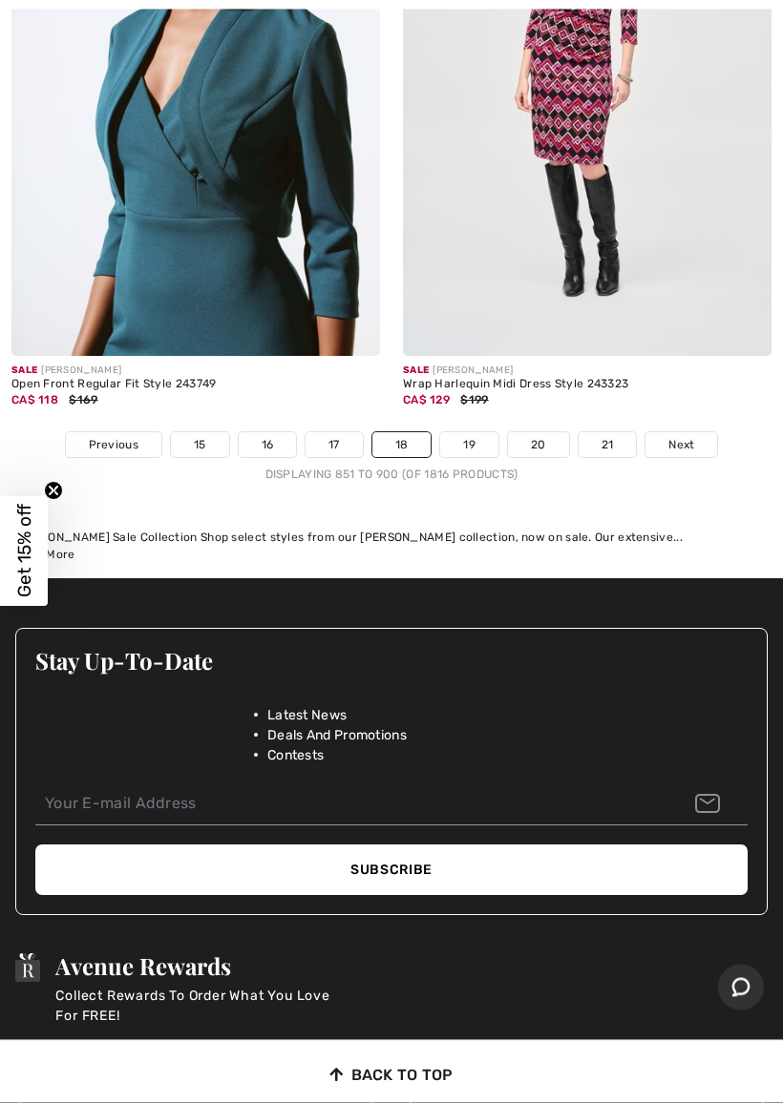
scroll to position [16413, 0]
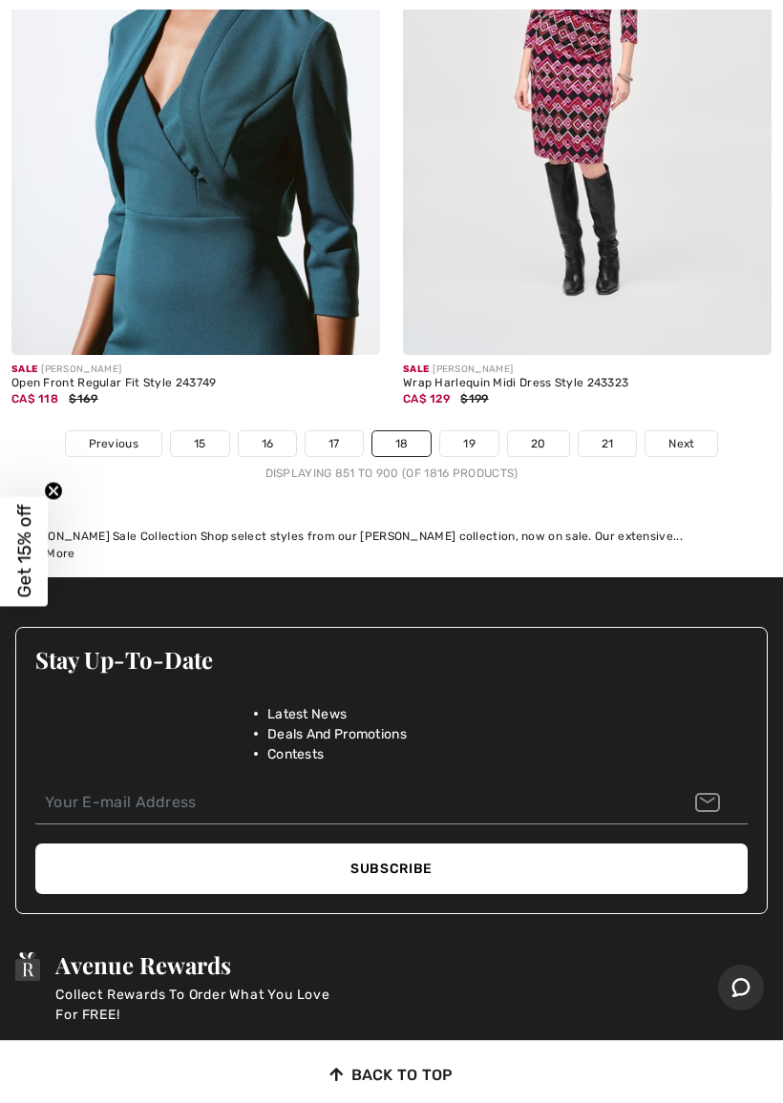
click at [679, 435] on span "Next" at bounding box center [681, 443] width 26 height 17
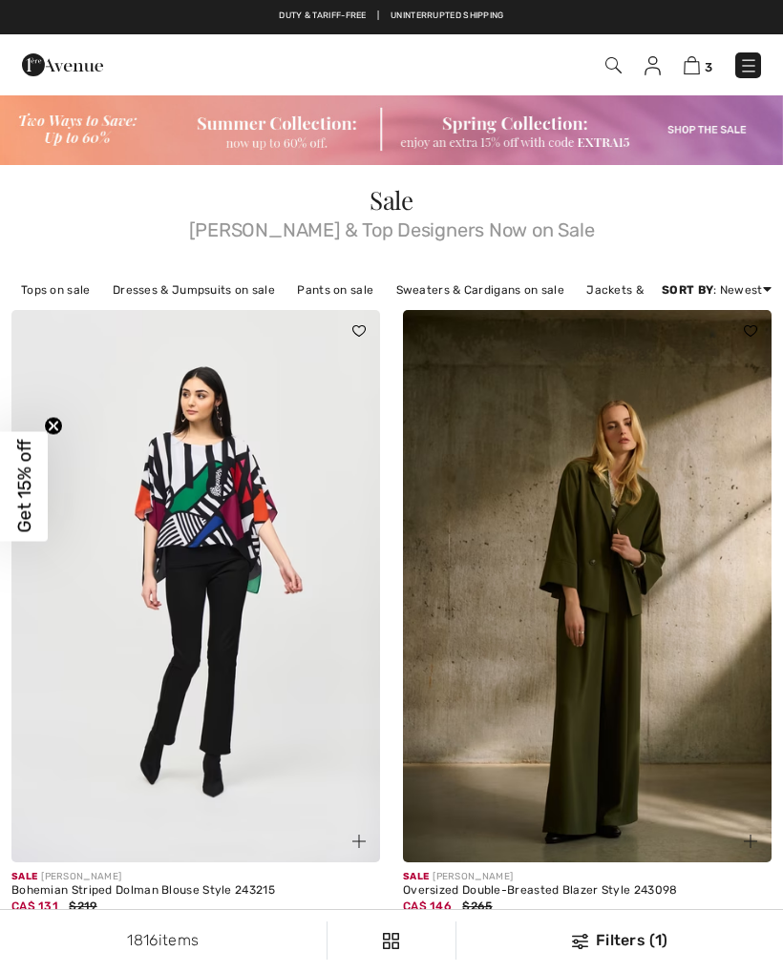
checkbox input "true"
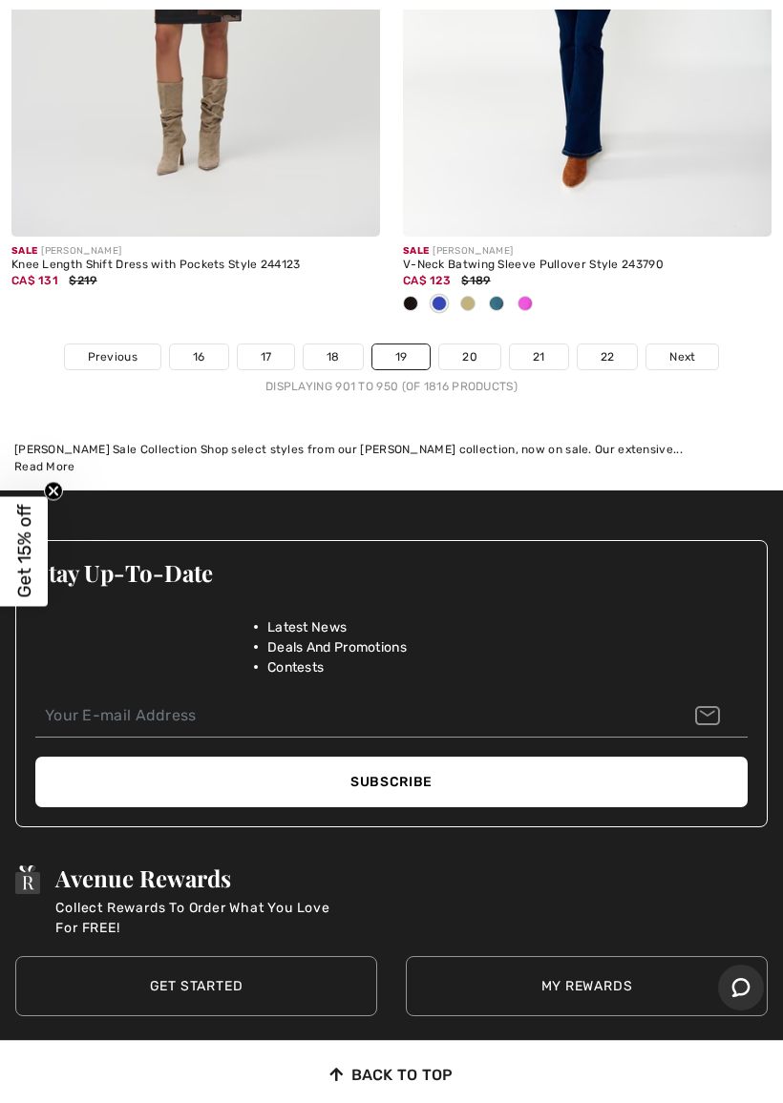
scroll to position [16595, 0]
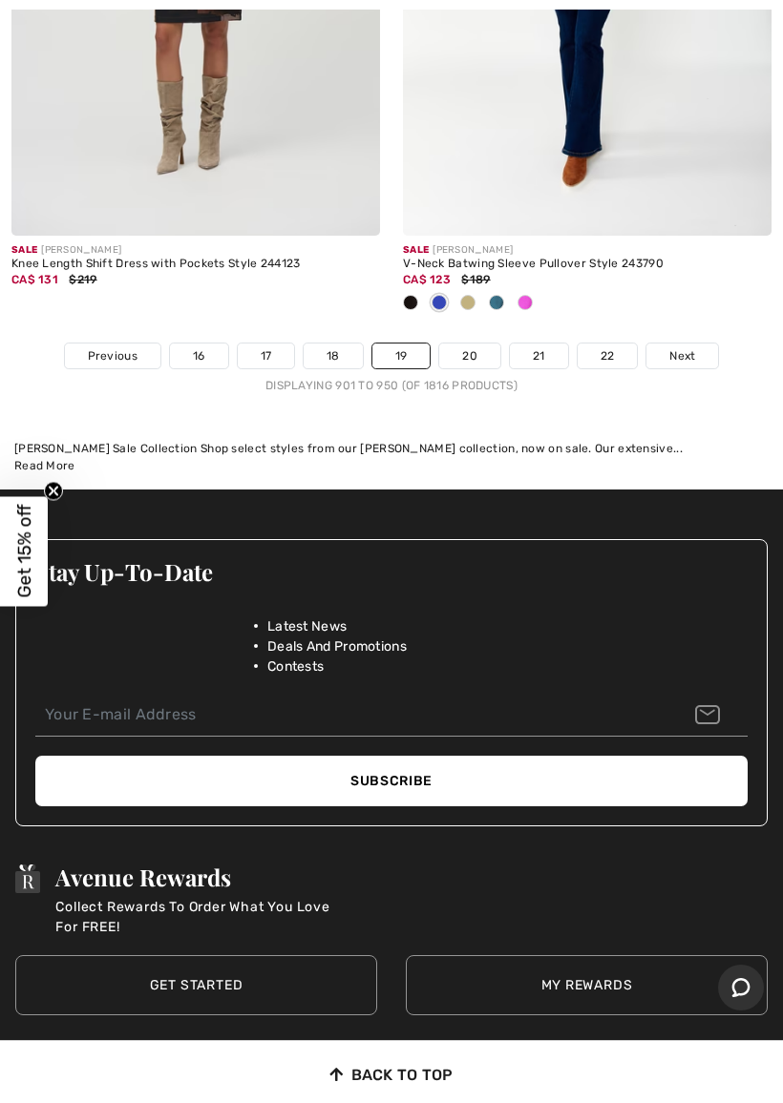
click at [684, 347] on span "Next" at bounding box center [682, 355] width 26 height 17
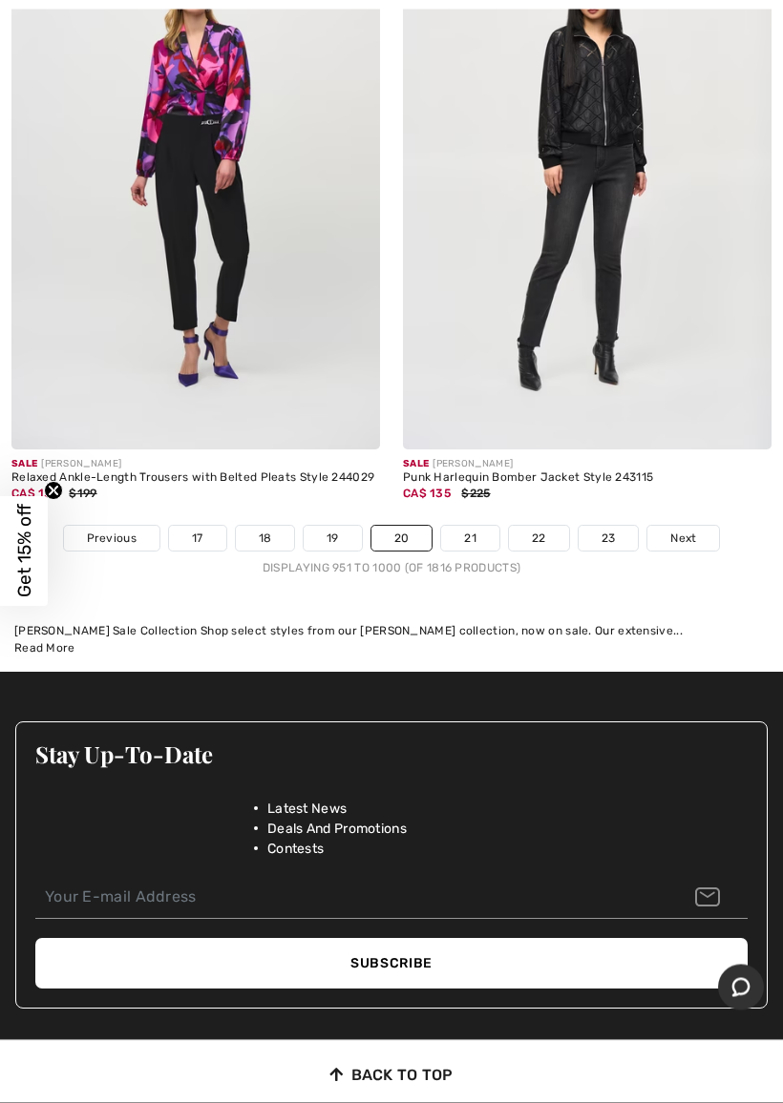
scroll to position [16570, 0]
click at [676, 530] on span "Next" at bounding box center [683, 538] width 26 height 17
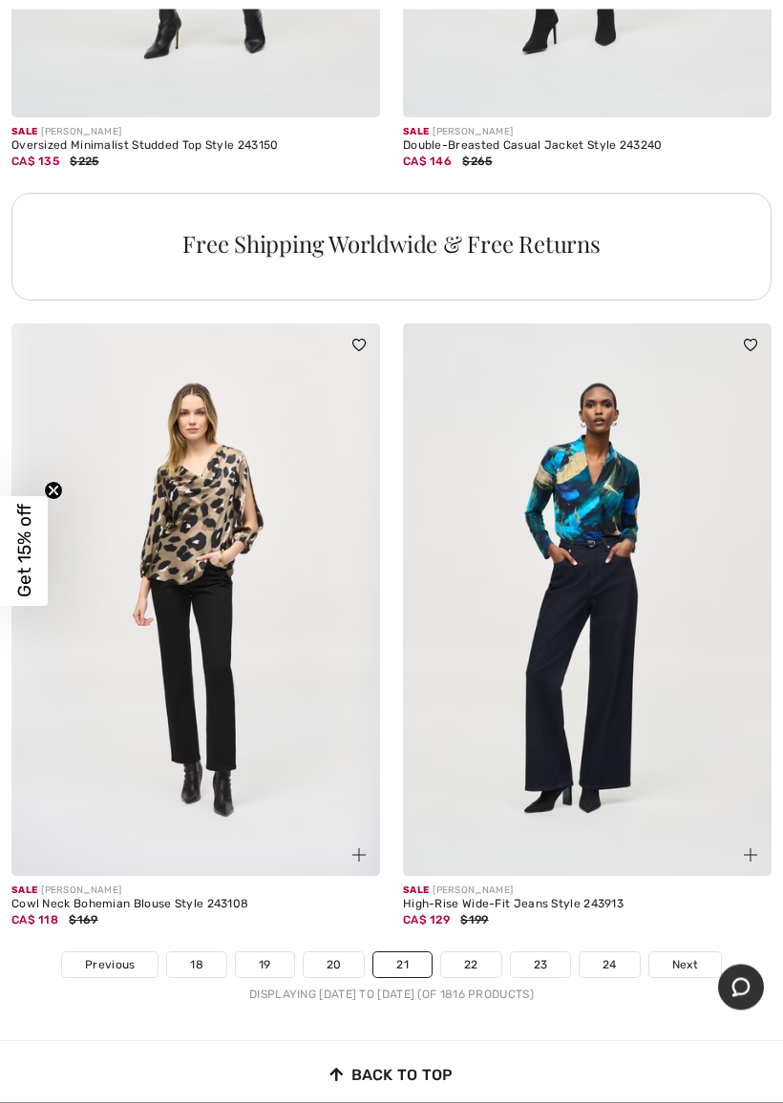
scroll to position [15756, 0]
click at [674, 956] on span "Next" at bounding box center [685, 964] width 26 height 17
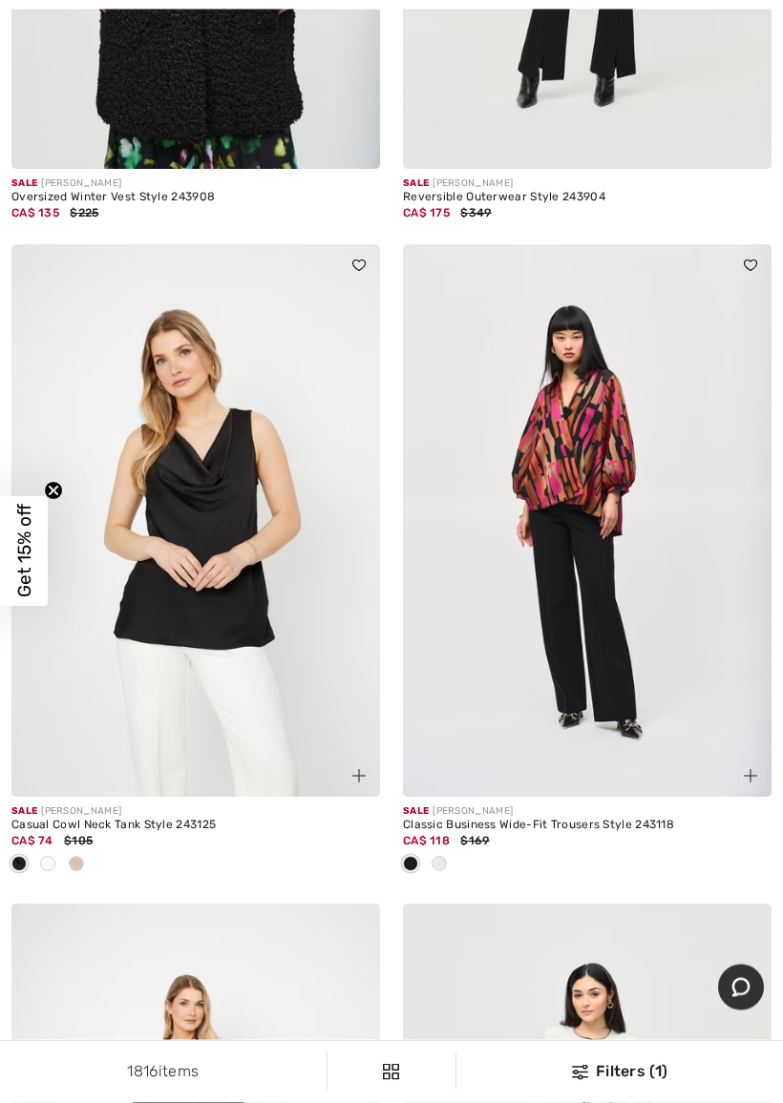
scroll to position [10530, 0]
click at [203, 584] on img at bounding box center [195, 520] width 368 height 553
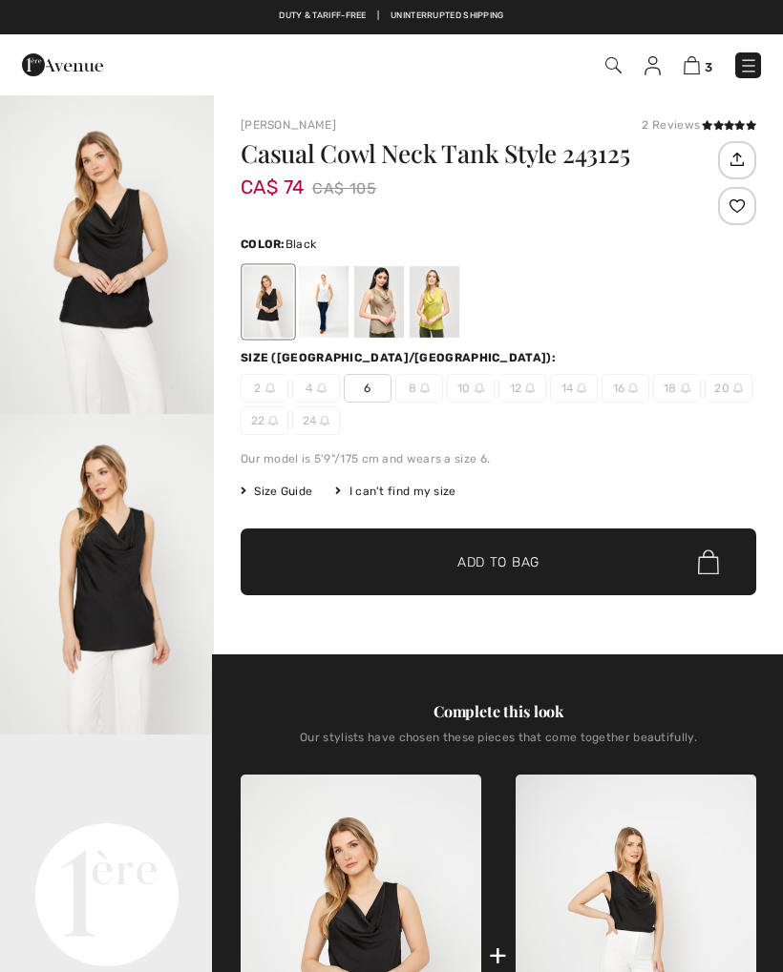
checkbox input "true"
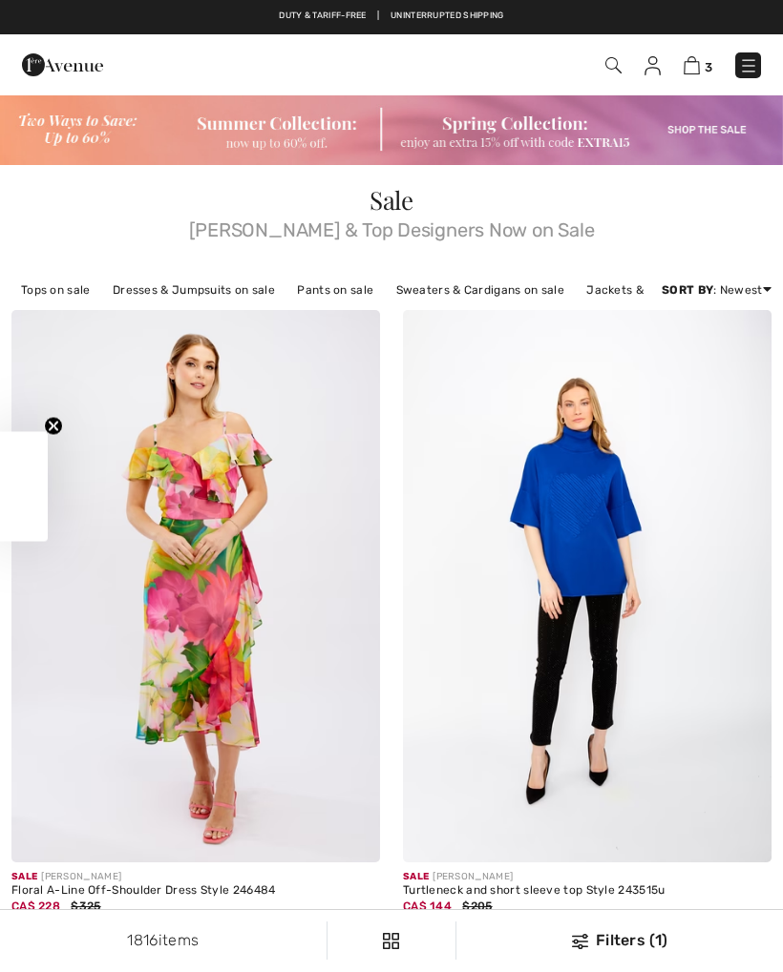
checkbox input "true"
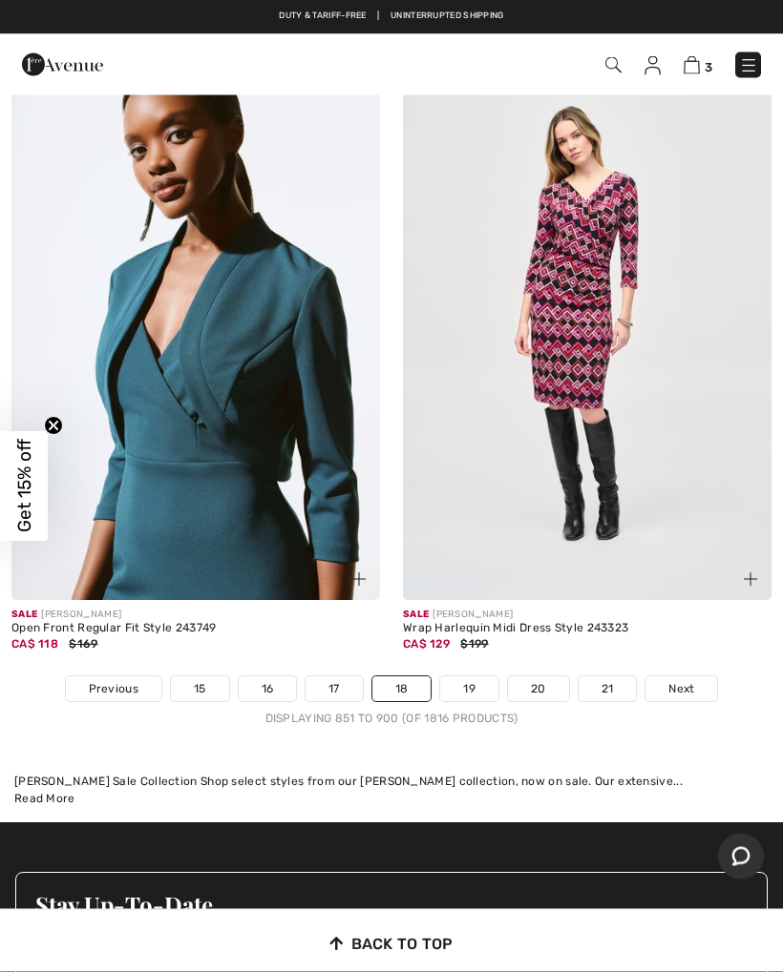
scroll to position [16158, 0]
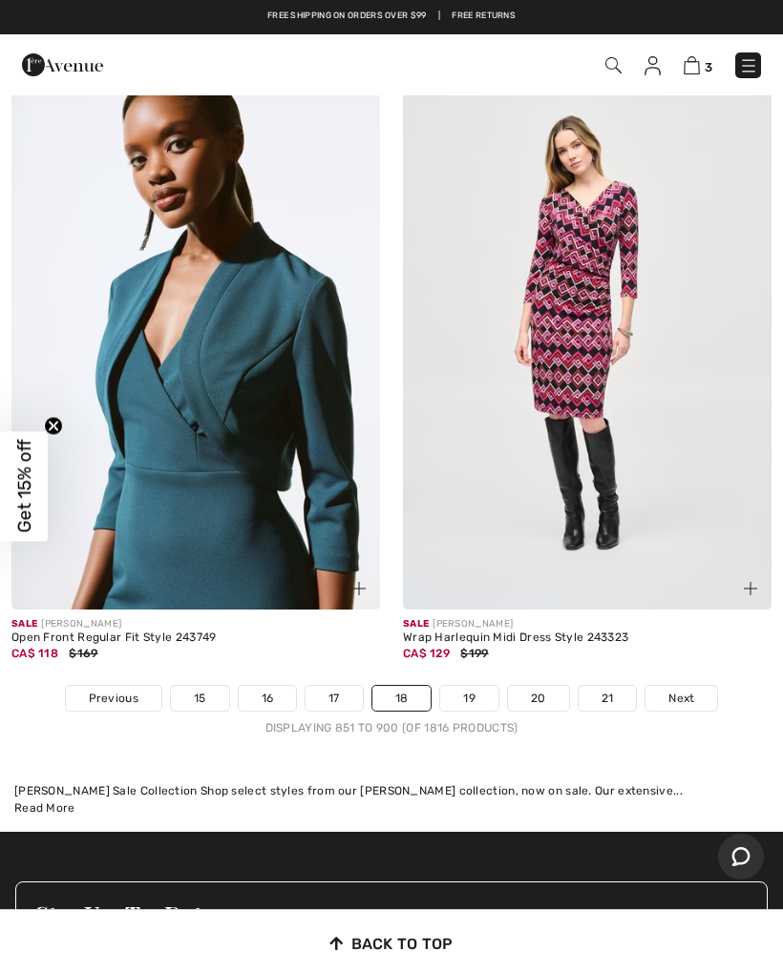
click at [474, 686] on link "19" at bounding box center [469, 698] width 58 height 25
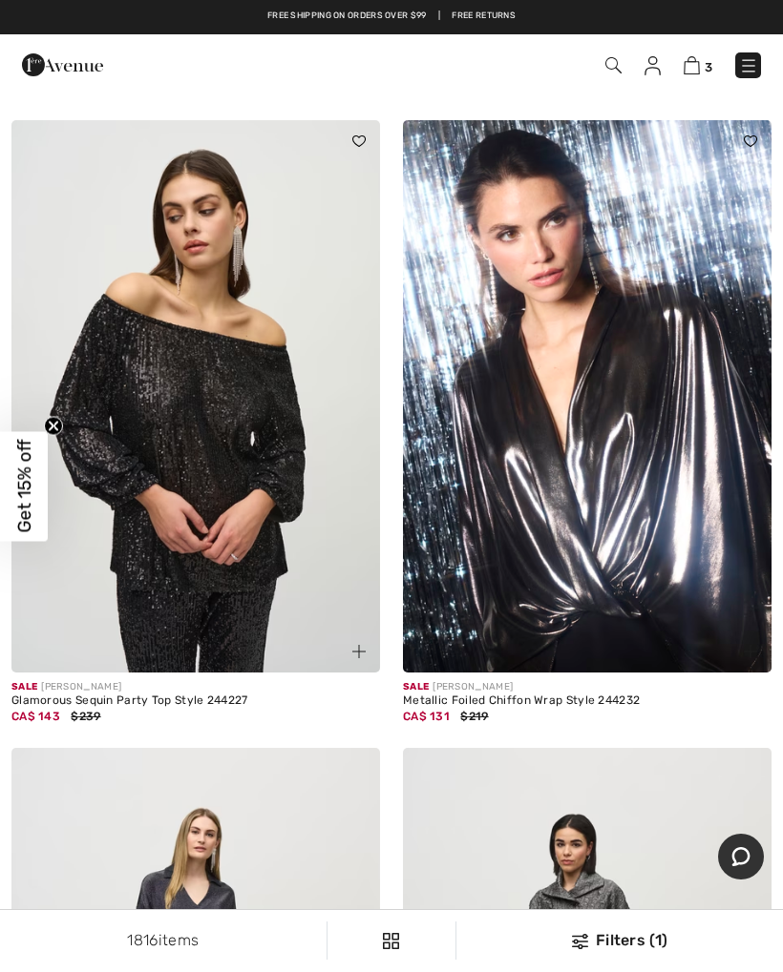
scroll to position [6178, 0]
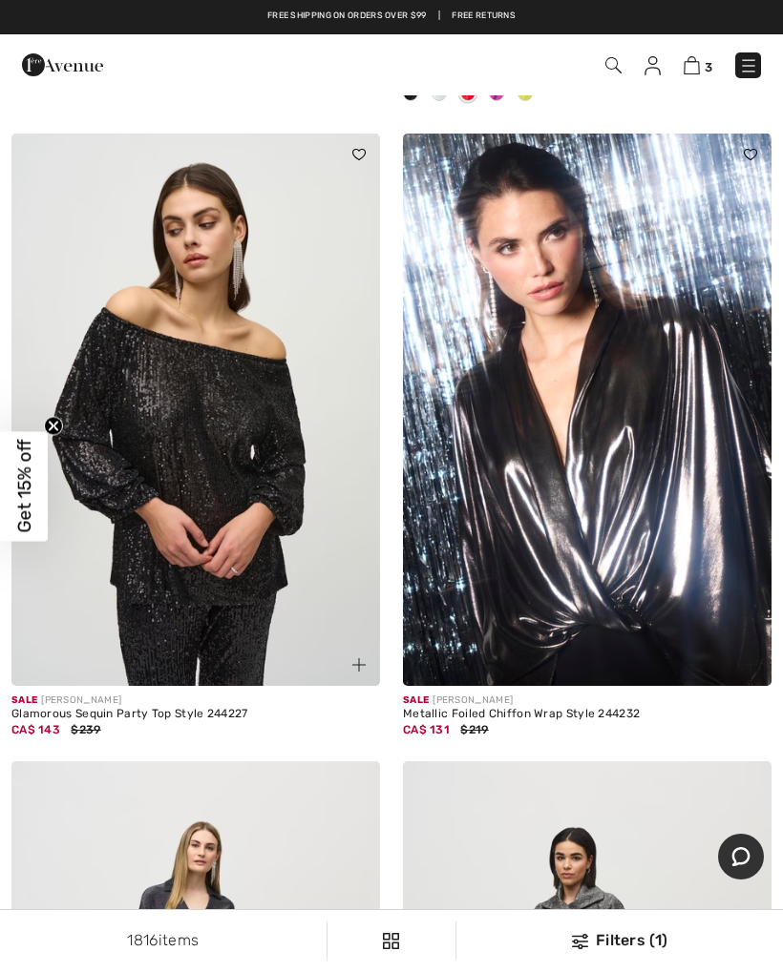
click at [697, 68] on img at bounding box center [691, 65] width 16 height 18
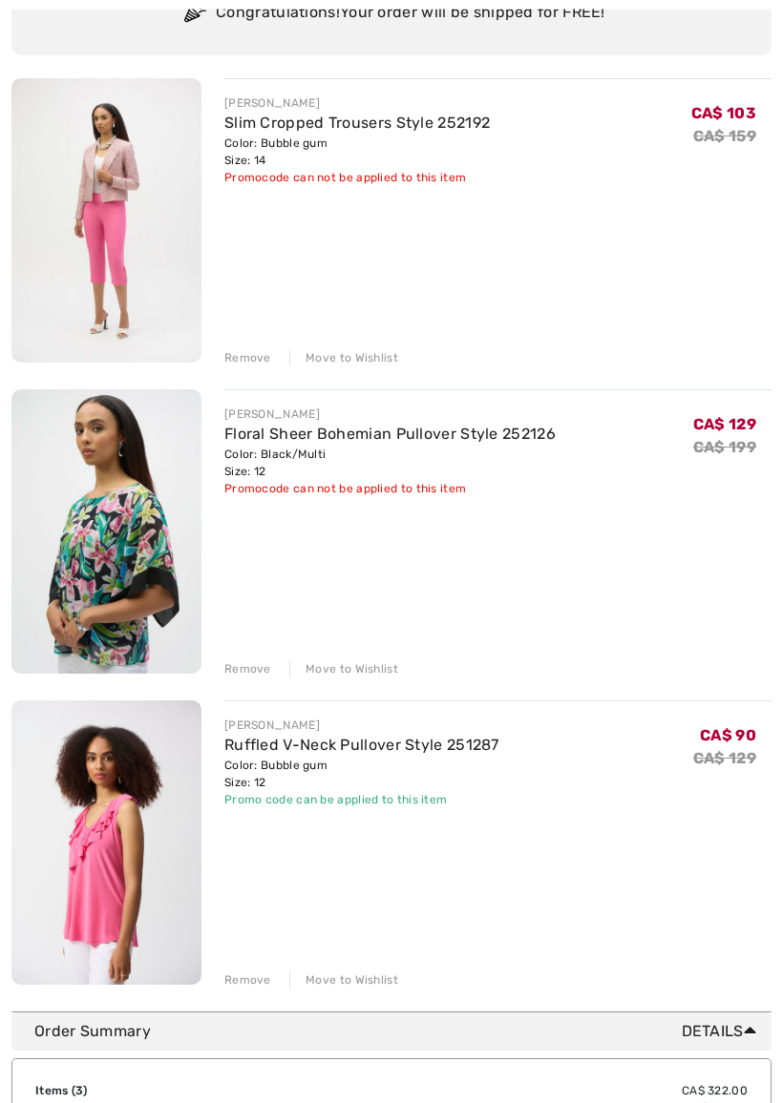
scroll to position [204, 0]
click at [86, 580] on img at bounding box center [106, 531] width 190 height 284
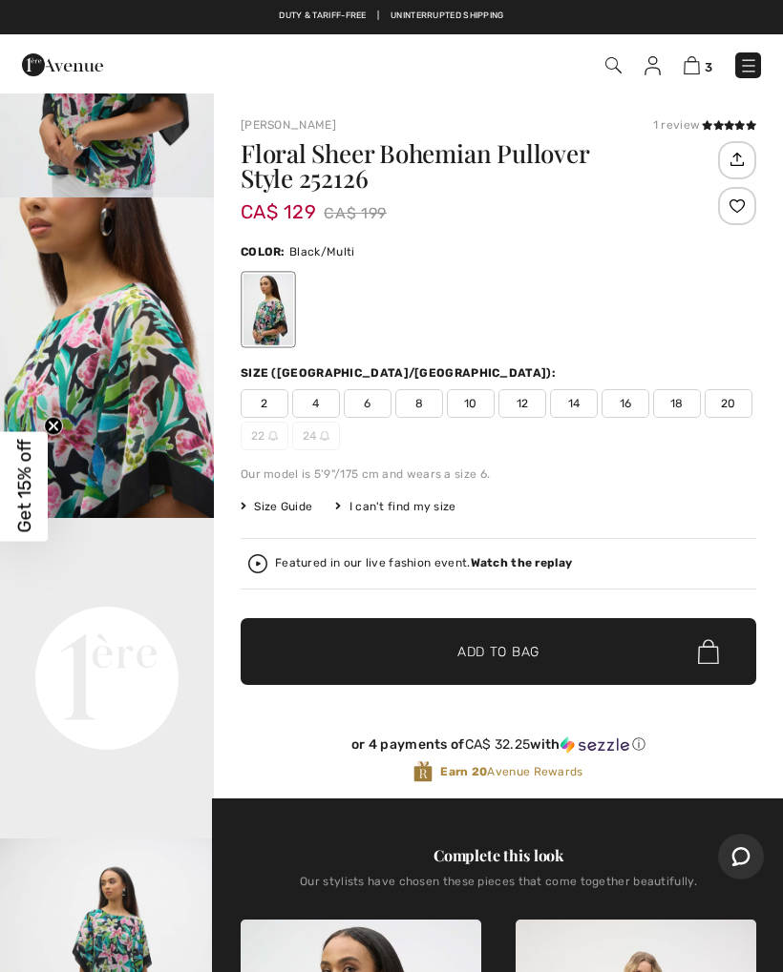
scroll to position [302, 0]
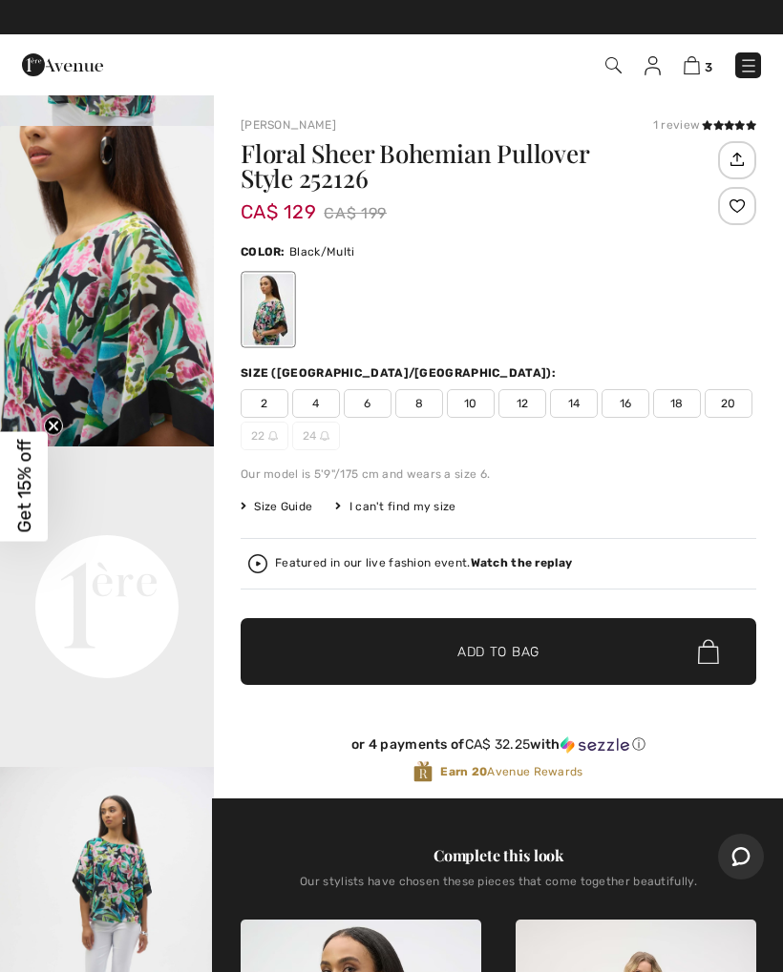
click at [697, 69] on img at bounding box center [691, 65] width 16 height 18
click at [698, 67] on img at bounding box center [691, 65] width 16 height 18
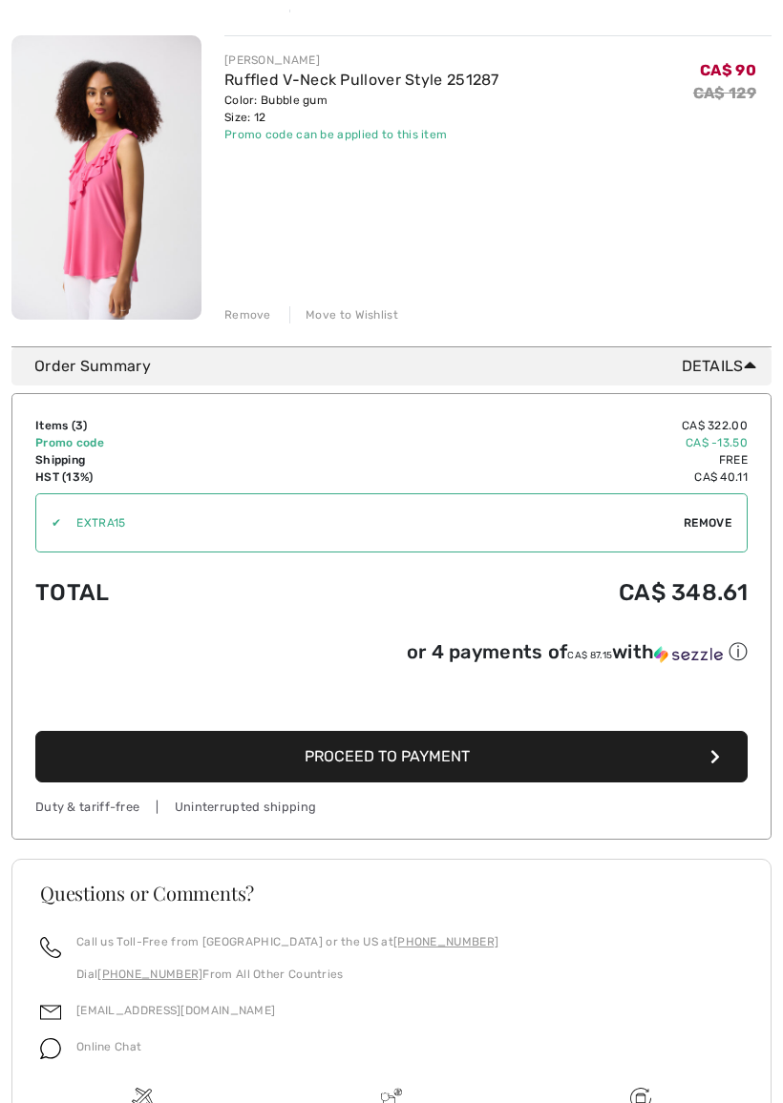
scroll to position [869, 0]
click at [714, 750] on button "Proceed to Payment" at bounding box center [391, 757] width 712 height 52
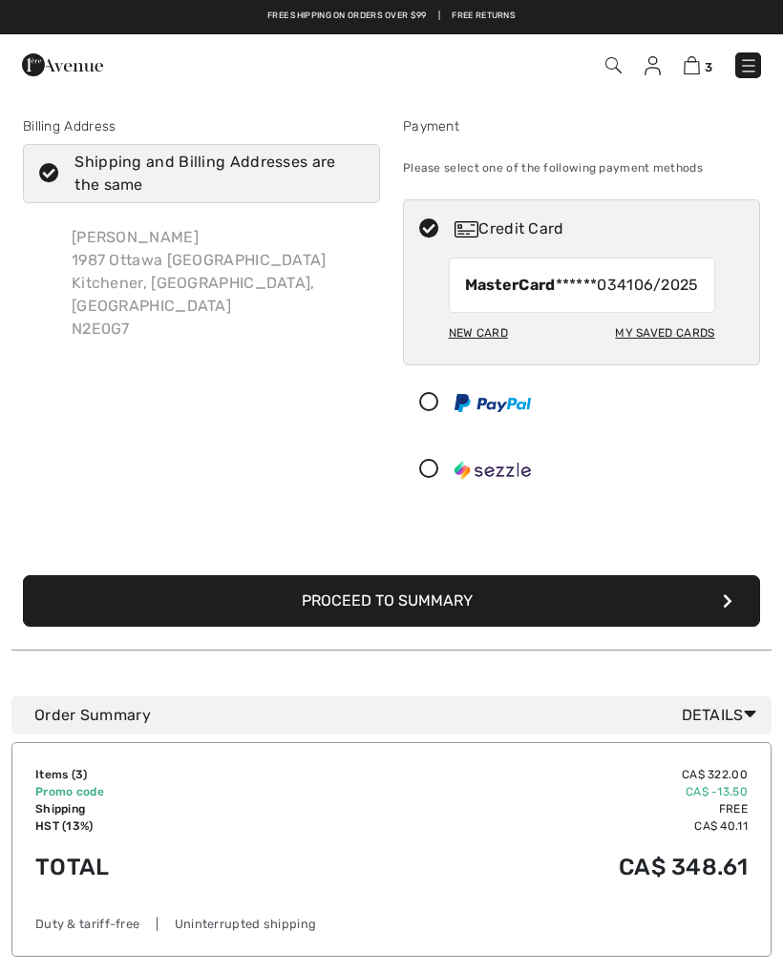
click at [674, 349] on div "My Saved Cards" at bounding box center [664, 333] width 99 height 32
radio input "true"
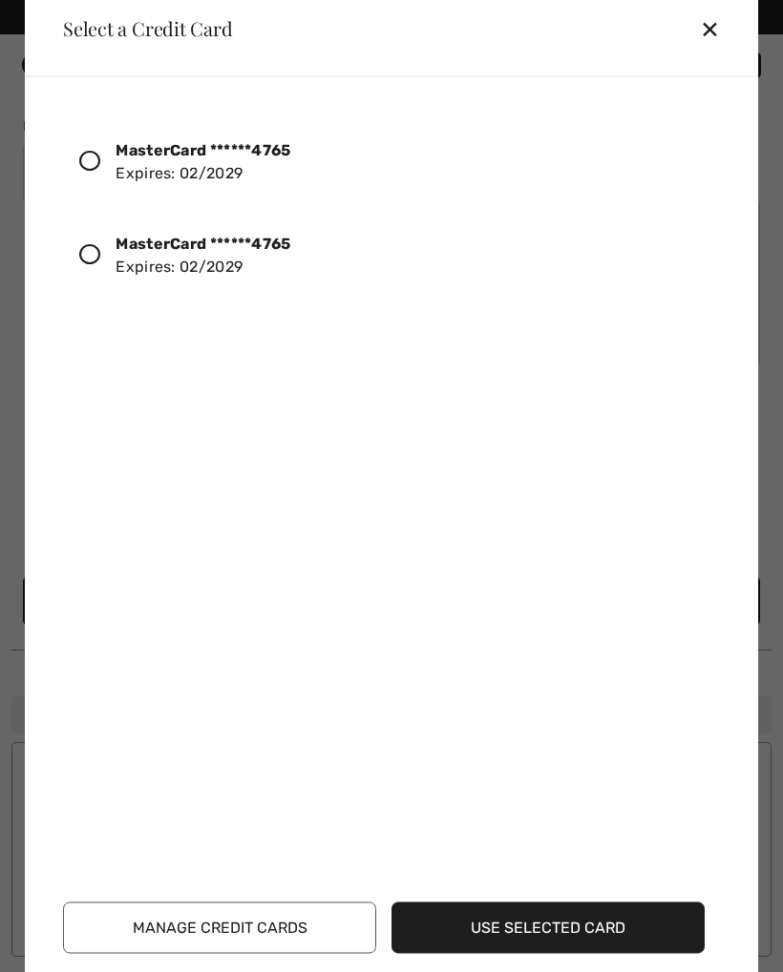
click at [95, 157] on icon at bounding box center [89, 160] width 21 height 21
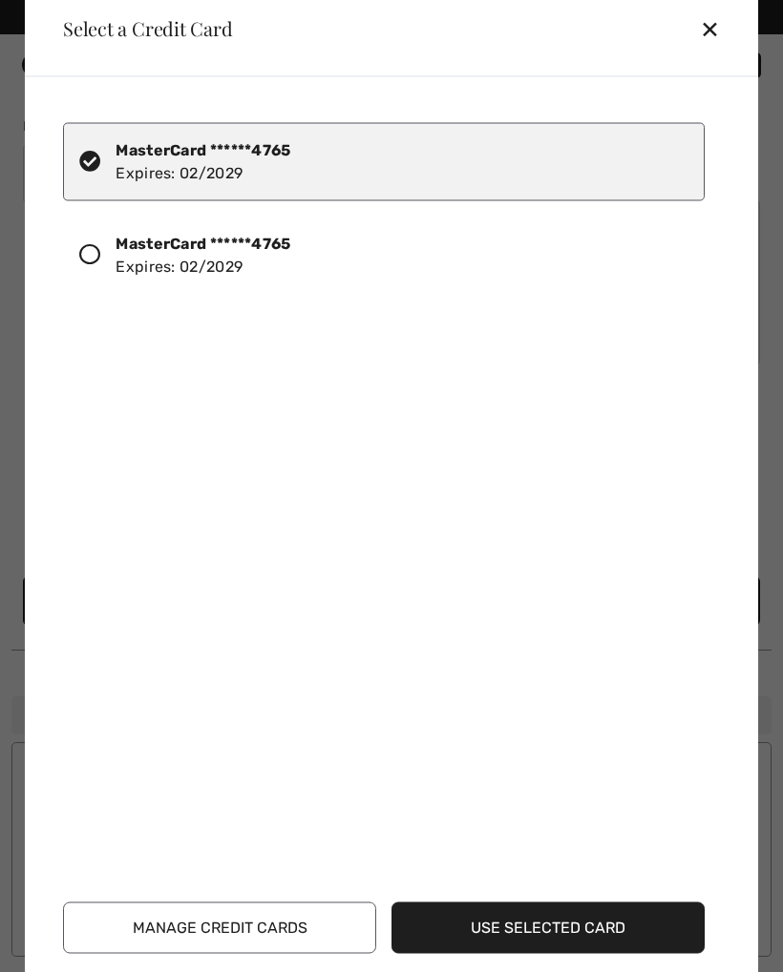
click at [561, 920] on button "Use Selected Card" at bounding box center [547, 928] width 313 height 52
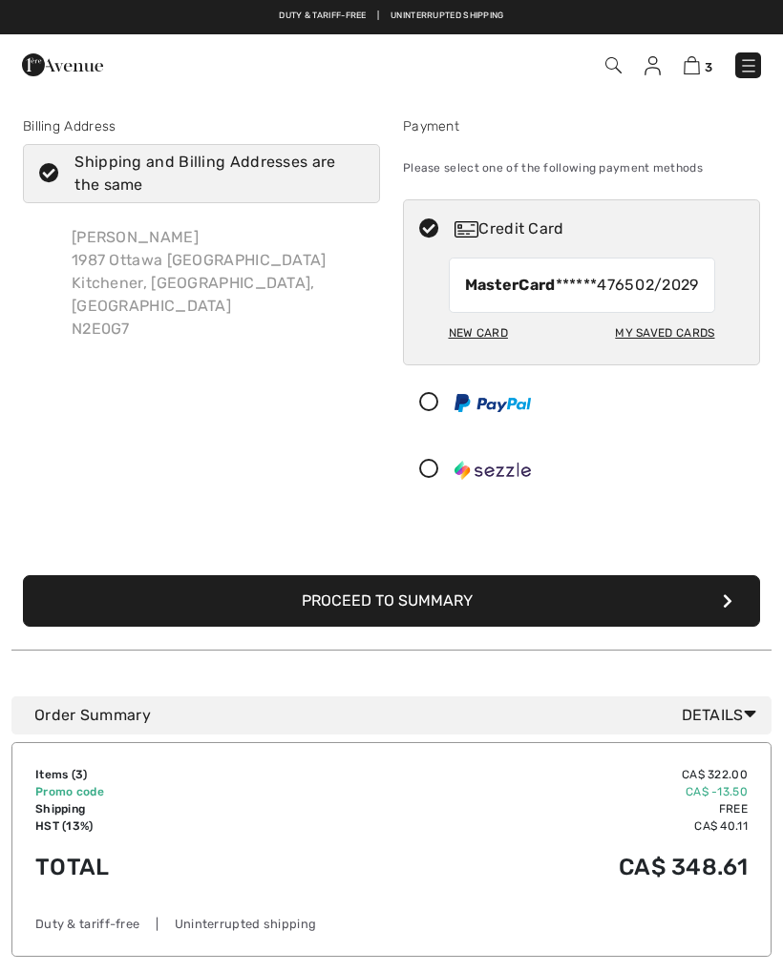
click at [432, 622] on button "Proceed to Summary" at bounding box center [391, 601] width 737 height 52
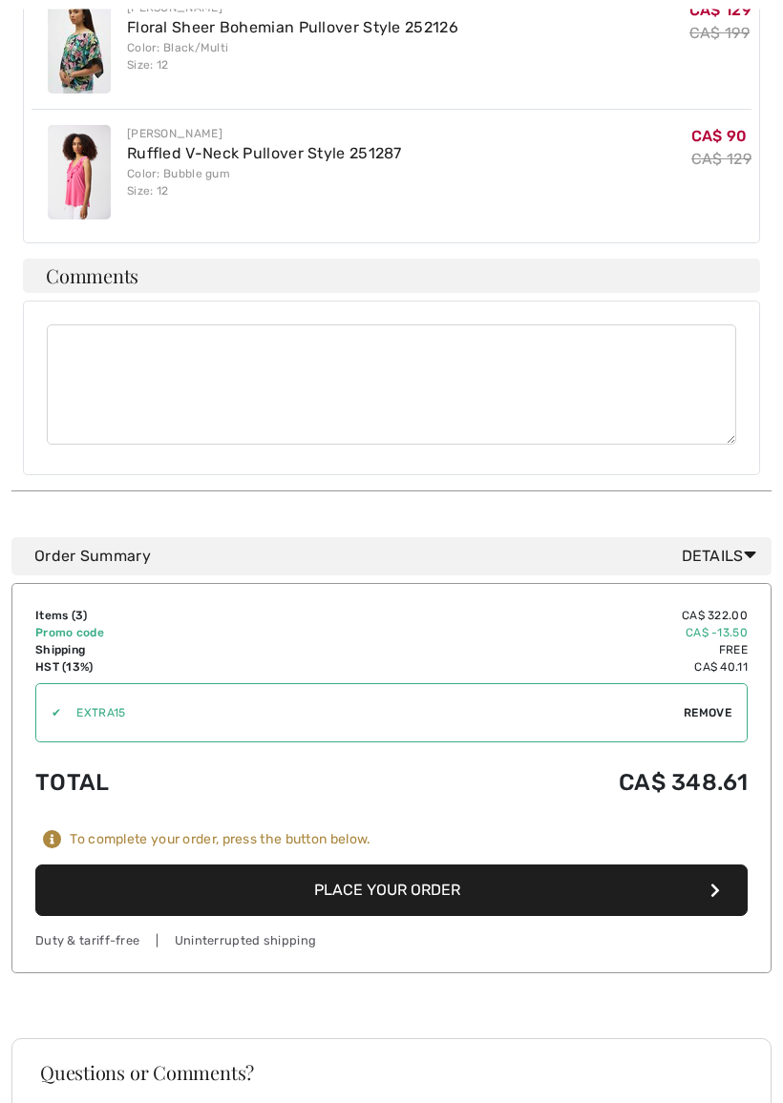
scroll to position [811, 0]
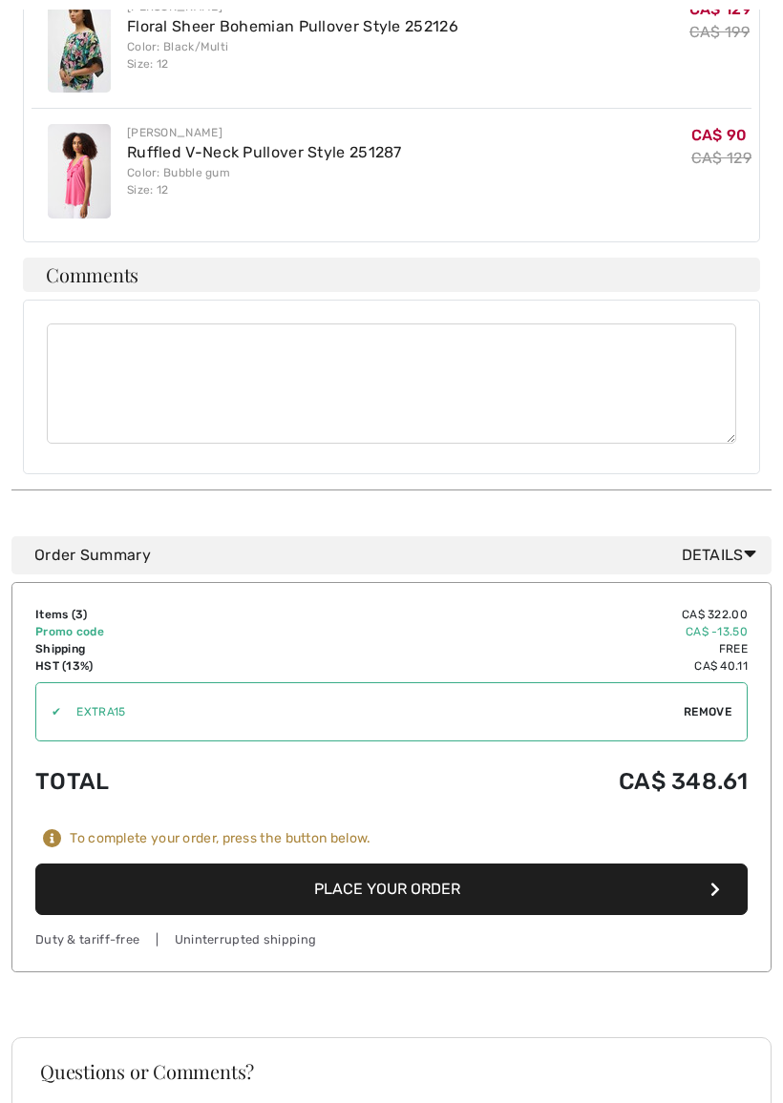
click at [384, 864] on button "Place Your Order" at bounding box center [391, 890] width 712 height 52
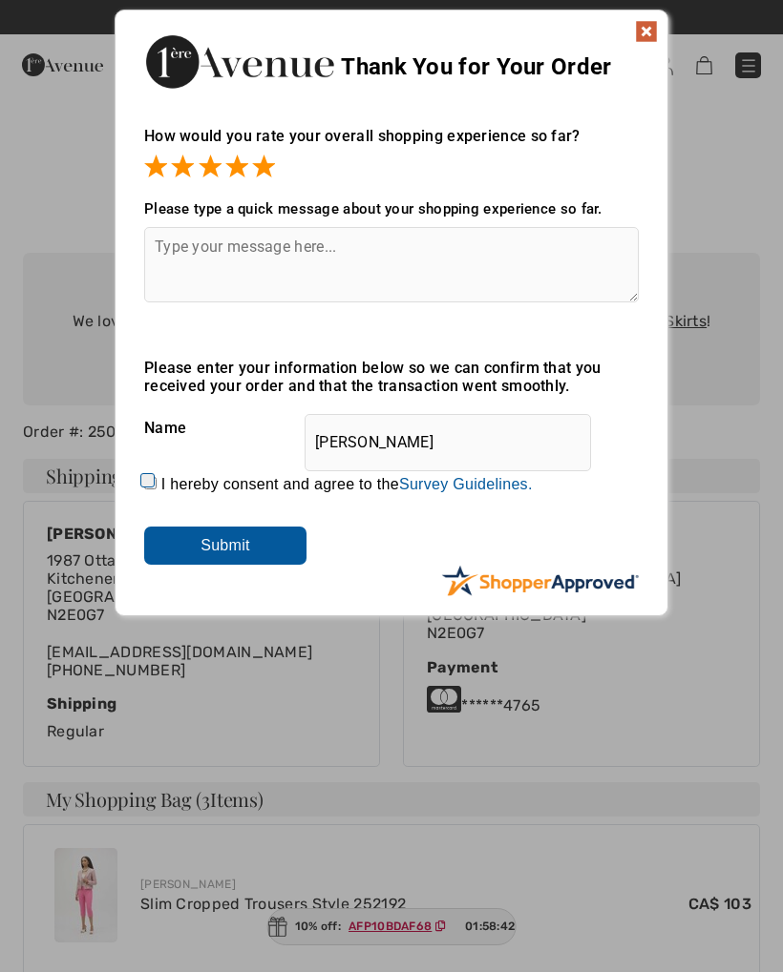
click at [156, 483] on input "I hereby consent and agree to the By submitting a review, you grant permission …" at bounding box center [150, 483] width 12 height 12
checkbox input "true"
click at [229, 539] on input "Submit" at bounding box center [225, 546] width 162 height 38
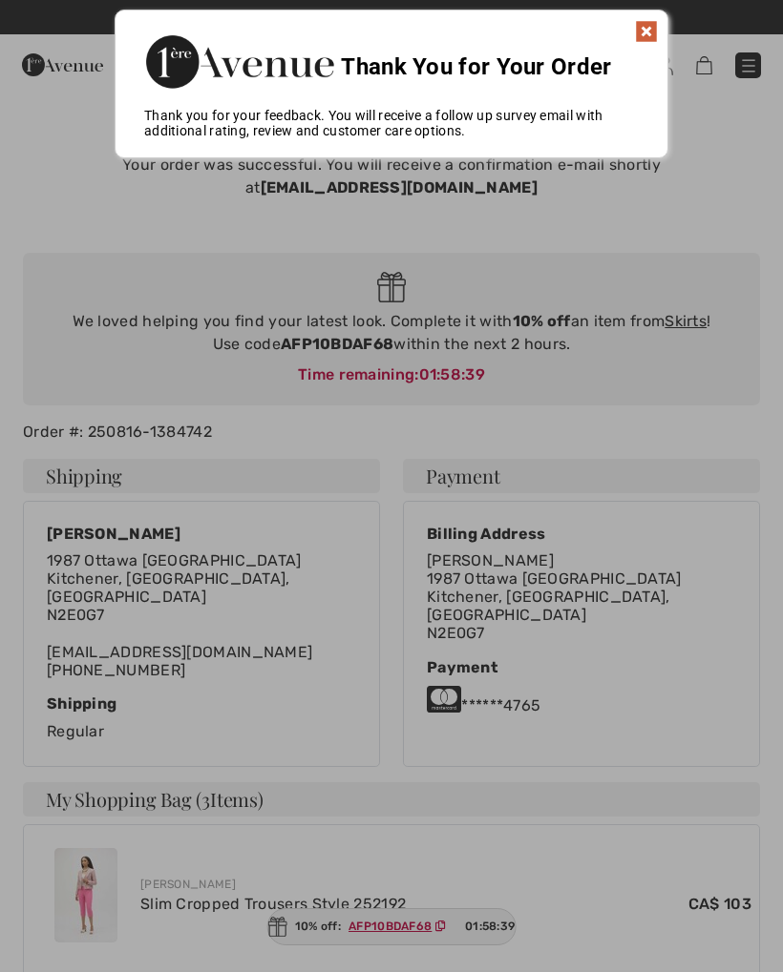
click at [645, 34] on img at bounding box center [646, 31] width 23 height 23
